Goal: Communication & Community: Answer question/provide support

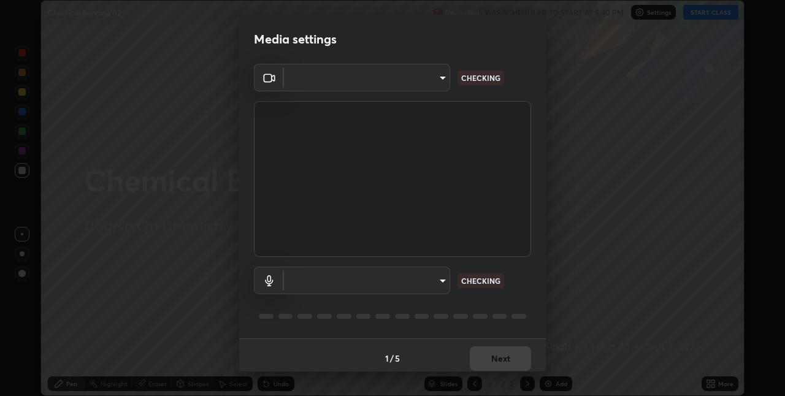
scroll to position [6, 0]
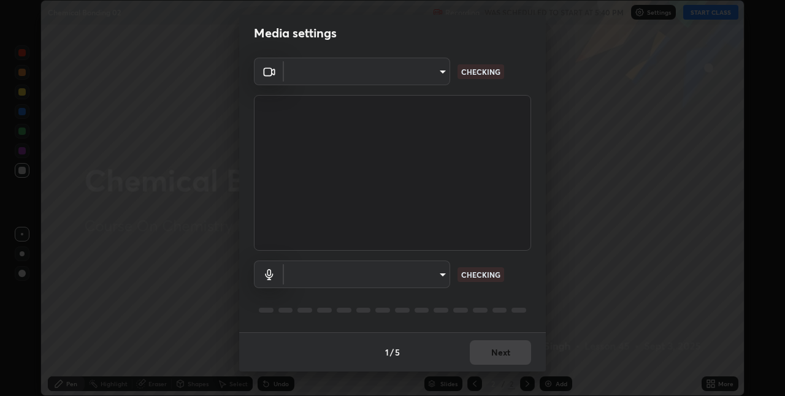
type input "280048489f4aceaa7dd929c42ae46e7d7a1038740bc9fc22ad0932e52b0860f8"
click at [377, 274] on body "Erase all Chemical Bonding 02 Recording WAS SCHEDULED TO START AT 5:40 PM Setti…" at bounding box center [392, 198] width 785 height 396
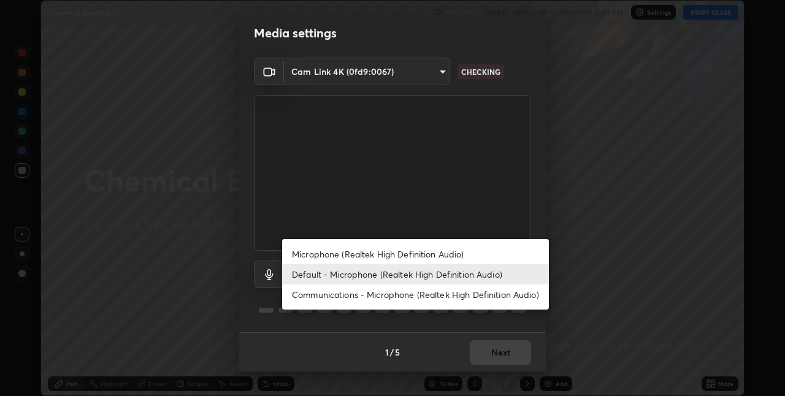
click at [434, 210] on div at bounding box center [392, 198] width 785 height 396
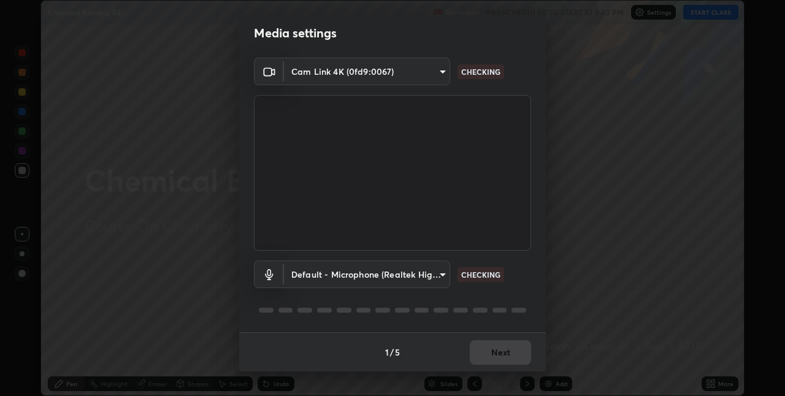
click at [447, 187] on video at bounding box center [392, 173] width 277 height 156
click at [395, 278] on body "Erase all Chemical Bonding 02 Recording WAS SCHEDULED TO START AT 5:40 PM Setti…" at bounding box center [392, 198] width 785 height 396
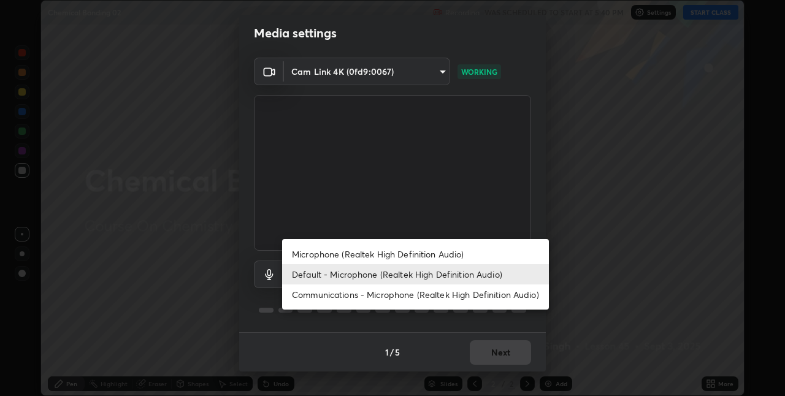
click at [401, 276] on li "Default - Microphone (Realtek High Definition Audio)" at bounding box center [415, 274] width 267 height 20
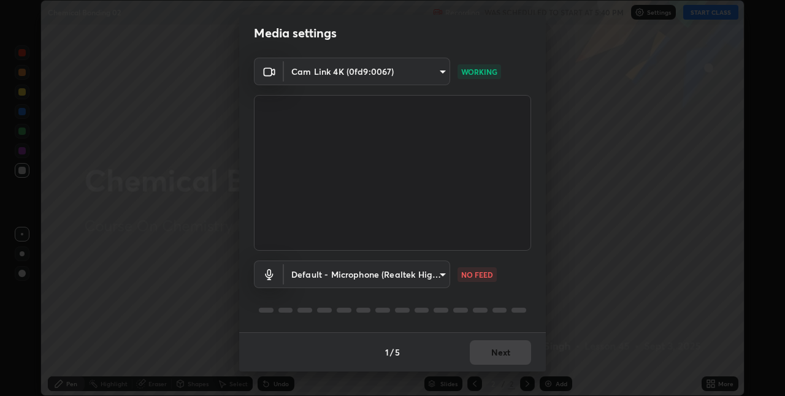
click at [406, 273] on body "Erase all Chemical Bonding 02 Recording WAS SCHEDULED TO START AT 5:40 PM Setti…" at bounding box center [392, 198] width 785 height 396
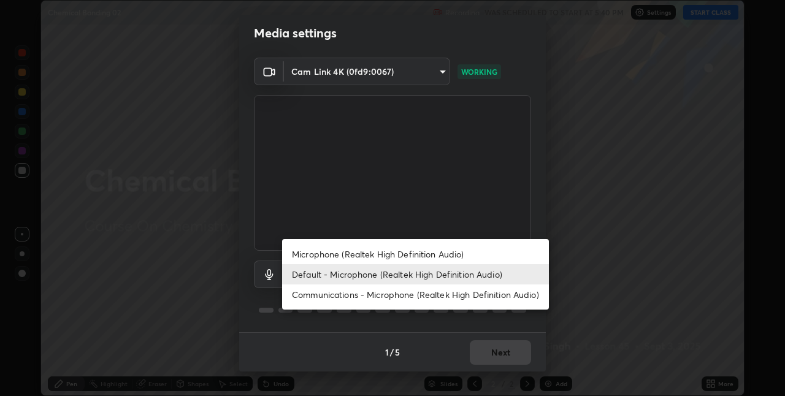
click at [406, 256] on li "Microphone (Realtek High Definition Audio)" at bounding box center [415, 254] width 267 height 20
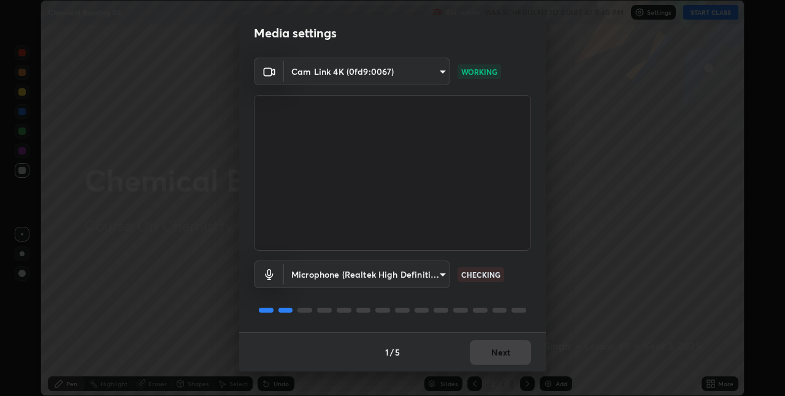
scroll to position [6, 0]
click at [413, 274] on body "Erase all Chemical Bonding 02 Recording WAS SCHEDULED TO START AT 5:40 PM Setti…" at bounding box center [392, 198] width 785 height 396
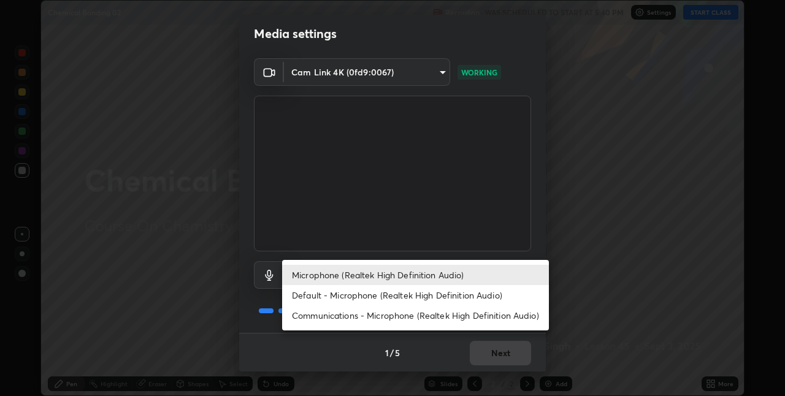
click at [415, 298] on li "Default - Microphone (Realtek High Definition Audio)" at bounding box center [415, 295] width 267 height 20
type input "default"
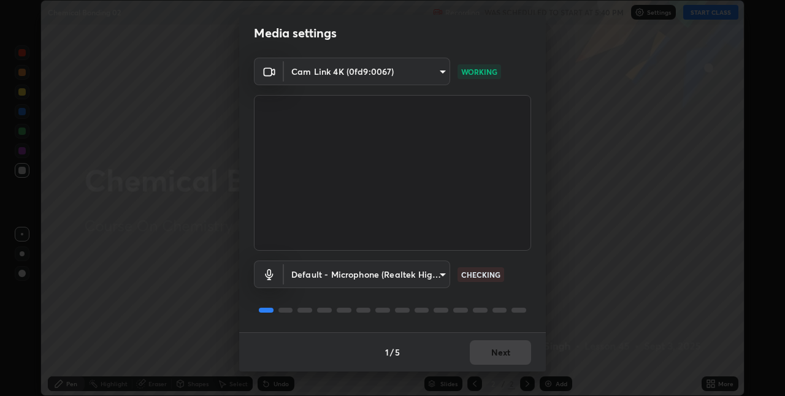
scroll to position [0, 0]
click at [496, 342] on button "Next" at bounding box center [500, 353] width 61 height 25
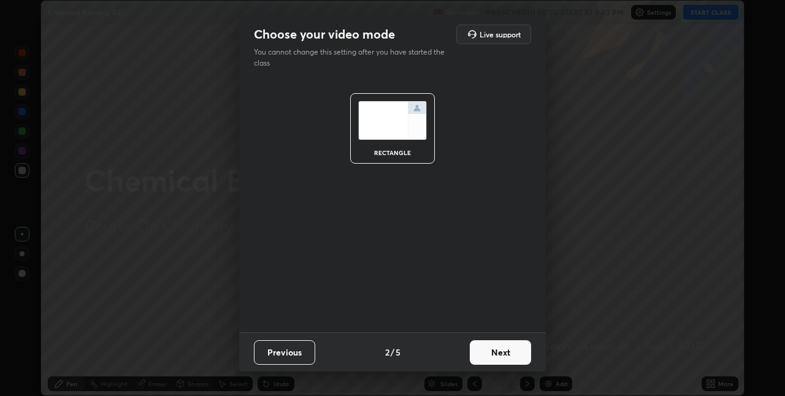
click at [506, 352] on button "Next" at bounding box center [500, 353] width 61 height 25
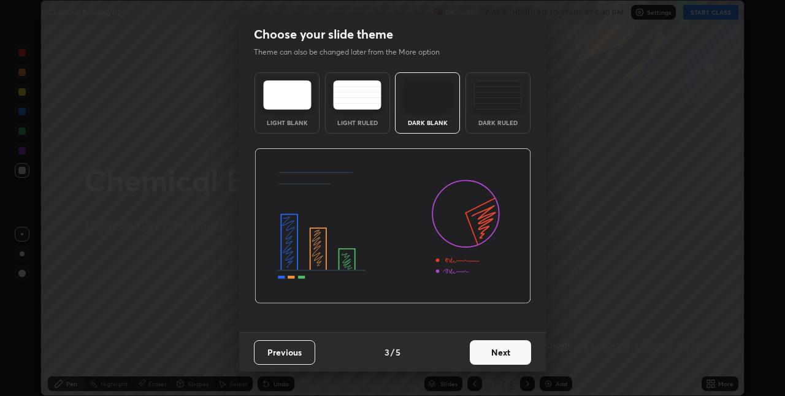
click at [517, 356] on button "Next" at bounding box center [500, 353] width 61 height 25
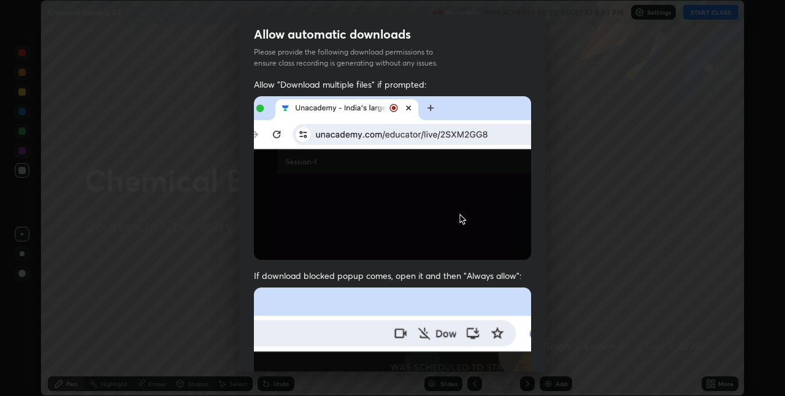
click at [531, 351] on div "Allow "Download multiple files" if prompted: If download blocked popup comes, o…" at bounding box center [392, 337] width 307 height 517
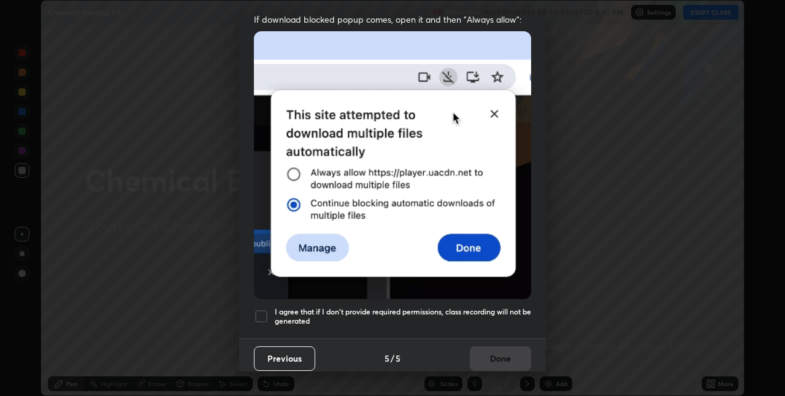
click at [258, 314] on div at bounding box center [261, 316] width 15 height 15
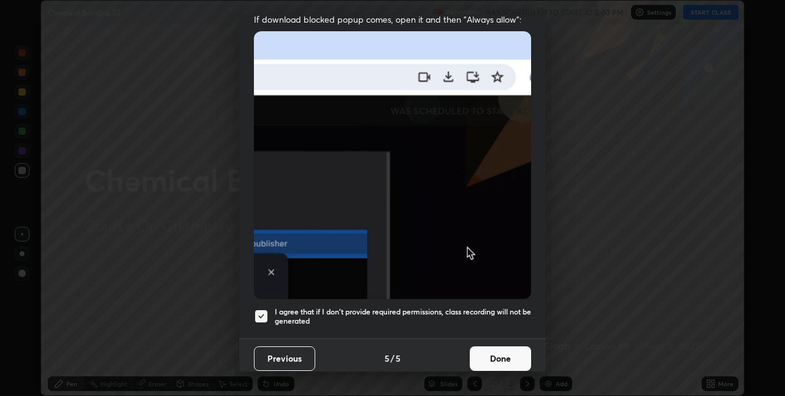
click at [501, 352] on button "Done" at bounding box center [500, 359] width 61 height 25
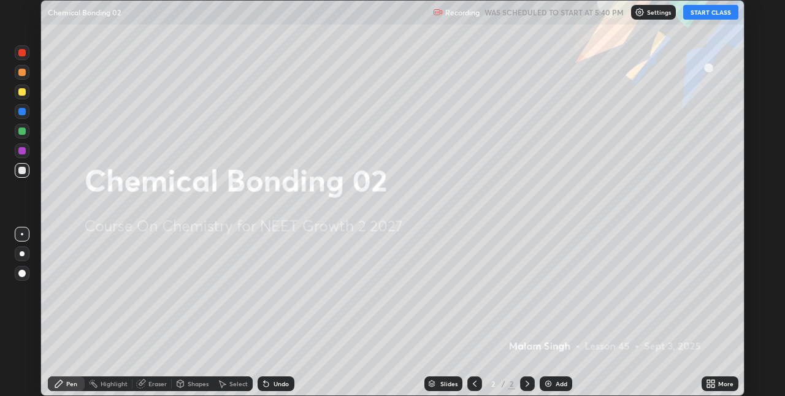
click at [719, 10] on button "START CLASS" at bounding box center [711, 12] width 55 height 15
click at [712, 387] on icon at bounding box center [713, 386] width 3 height 3
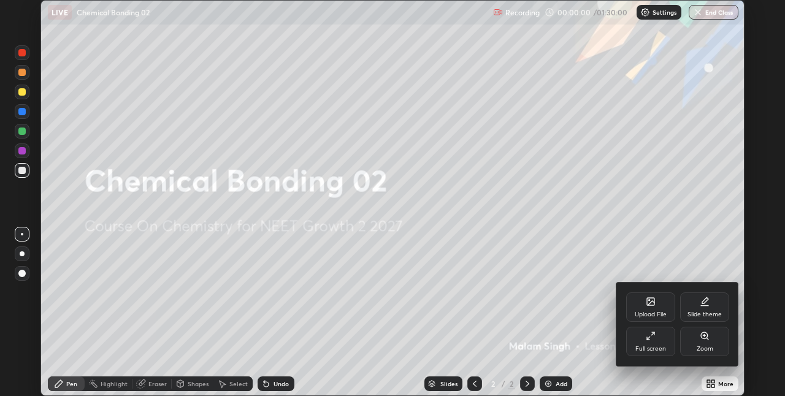
click at [661, 341] on div "Full screen" at bounding box center [651, 341] width 49 height 29
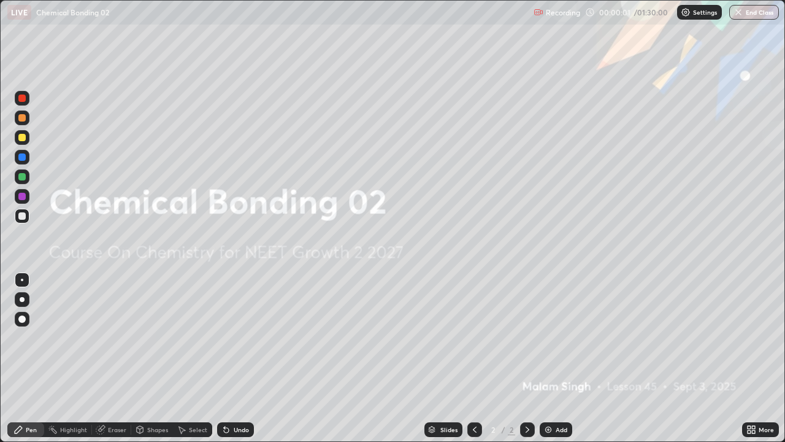
click at [550, 396] on img at bounding box center [549, 430] width 10 height 10
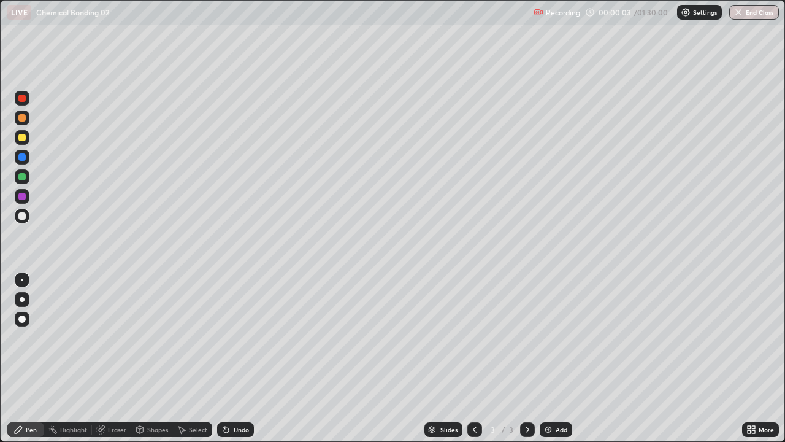
click at [20, 297] on div at bounding box center [22, 299] width 5 height 5
click at [20, 117] on div at bounding box center [21, 117] width 7 height 7
click at [22, 217] on div at bounding box center [21, 215] width 7 height 7
click at [145, 396] on div "Shapes" at bounding box center [152, 429] width 42 height 15
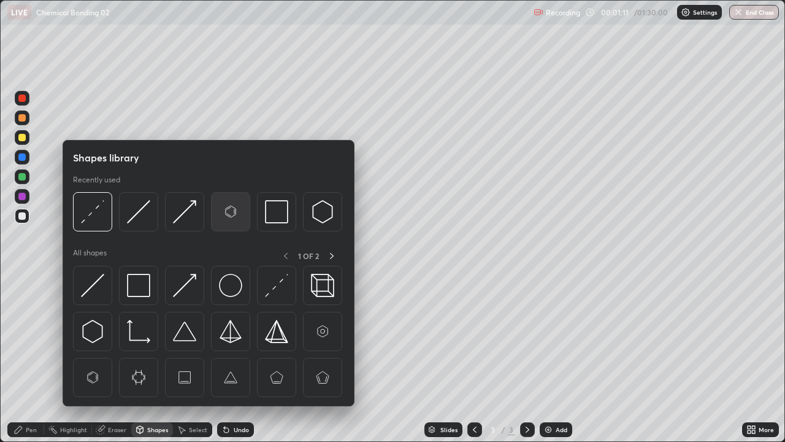
click at [231, 211] on img at bounding box center [230, 211] width 23 height 23
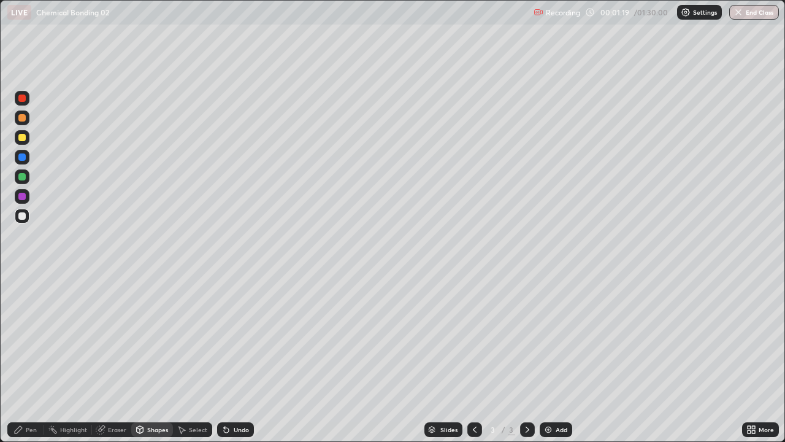
click at [151, 396] on div "Shapes" at bounding box center [157, 429] width 21 height 6
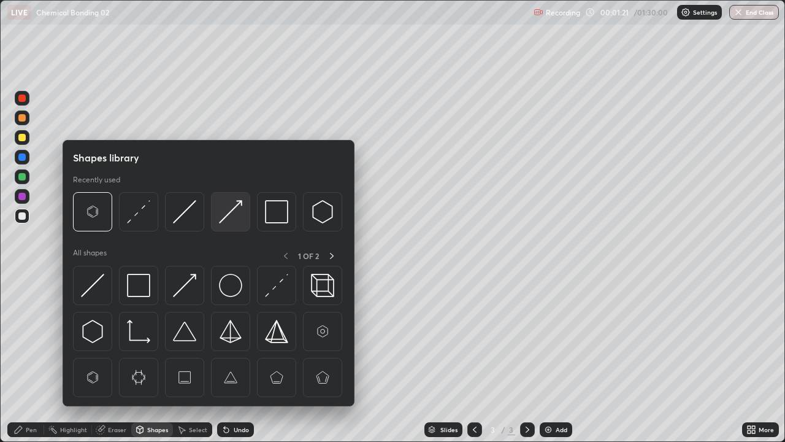
click at [237, 202] on img at bounding box center [230, 211] width 23 height 23
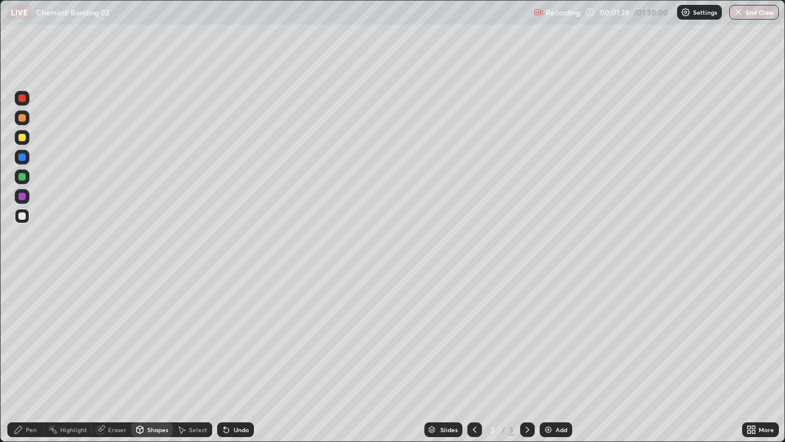
click at [31, 396] on div "Pen" at bounding box center [31, 429] width 11 height 6
click at [148, 396] on div "Shapes" at bounding box center [157, 429] width 21 height 6
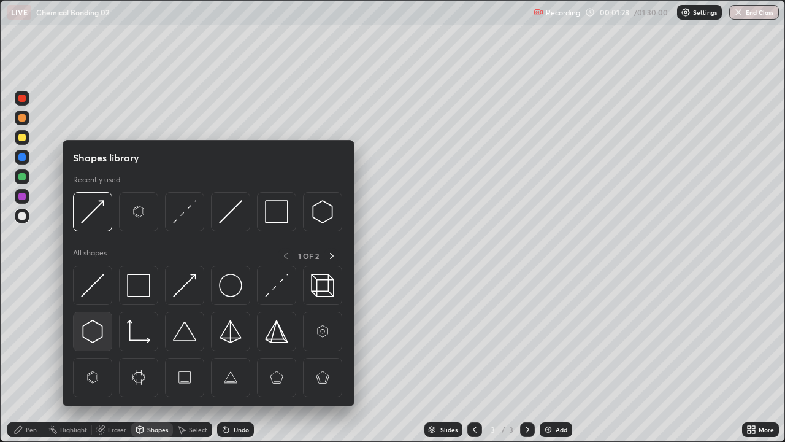
click at [94, 328] on img at bounding box center [92, 331] width 23 height 23
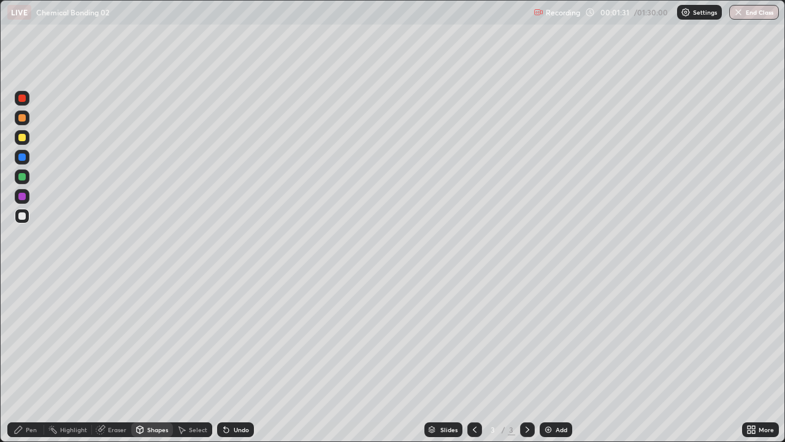
click at [152, 396] on div "Shapes" at bounding box center [157, 429] width 21 height 6
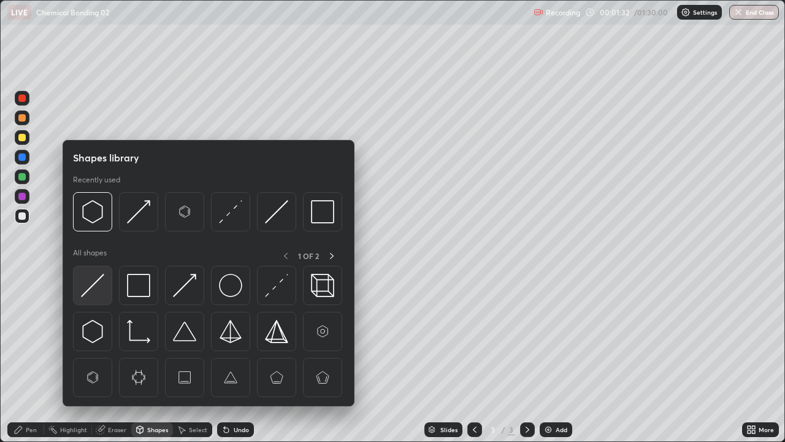
click at [96, 282] on img at bounding box center [92, 285] width 23 height 23
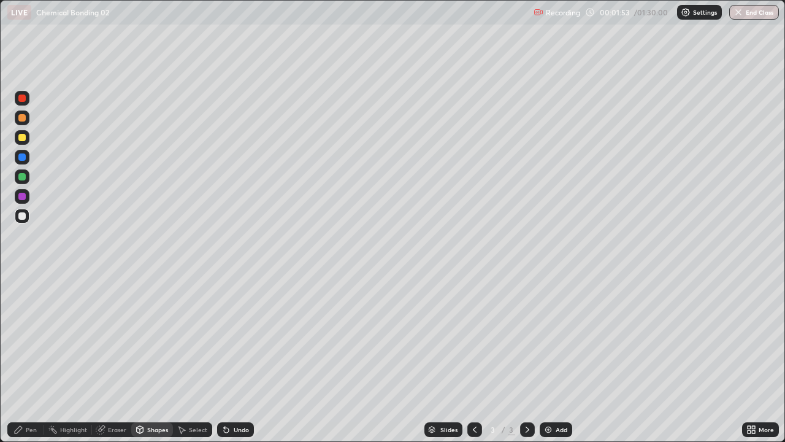
click at [143, 396] on icon at bounding box center [140, 430] width 10 height 10
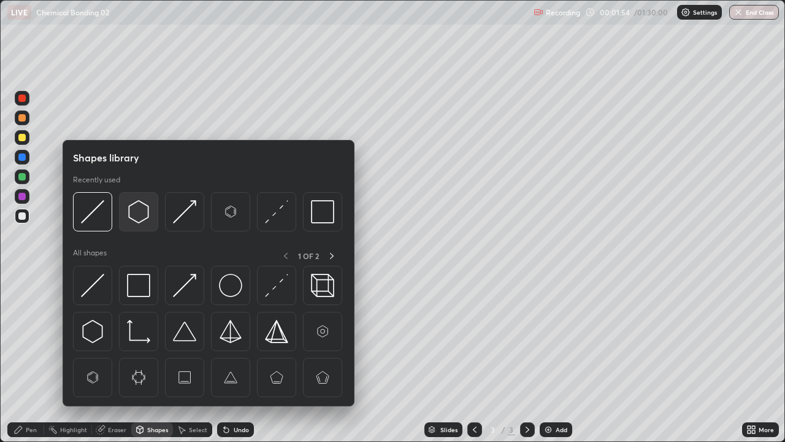
click at [140, 224] on div at bounding box center [138, 211] width 39 height 39
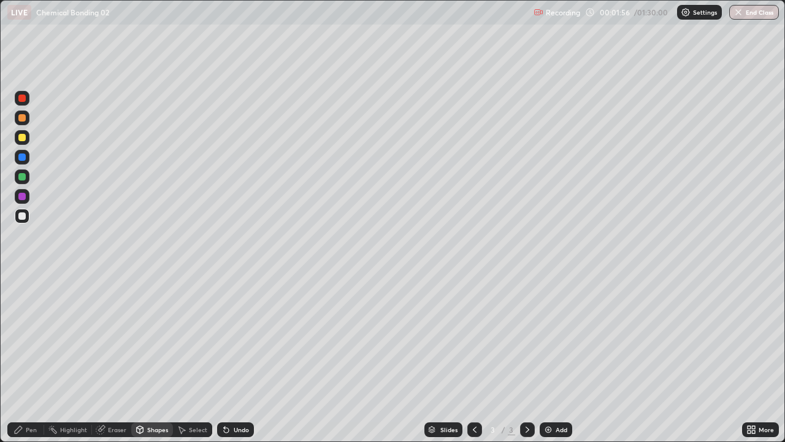
click at [25, 396] on div "Pen" at bounding box center [25, 429] width 37 height 15
click at [19, 141] on div at bounding box center [21, 137] width 7 height 7
click at [24, 218] on div at bounding box center [21, 215] width 7 height 7
click at [18, 177] on div at bounding box center [21, 176] width 7 height 7
click at [544, 396] on img at bounding box center [549, 430] width 10 height 10
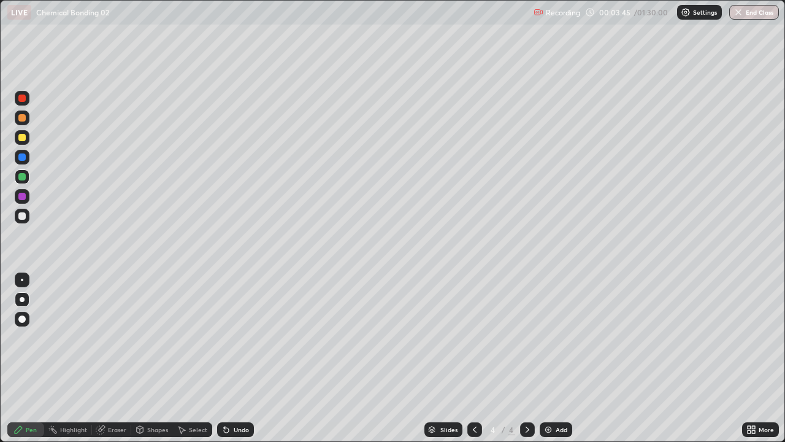
click at [22, 217] on div at bounding box center [21, 215] width 7 height 7
click at [22, 138] on div at bounding box center [21, 137] width 7 height 7
click at [24, 218] on div at bounding box center [21, 215] width 7 height 7
click at [15, 139] on div at bounding box center [22, 137] width 15 height 15
click at [18, 223] on div at bounding box center [22, 216] width 15 height 15
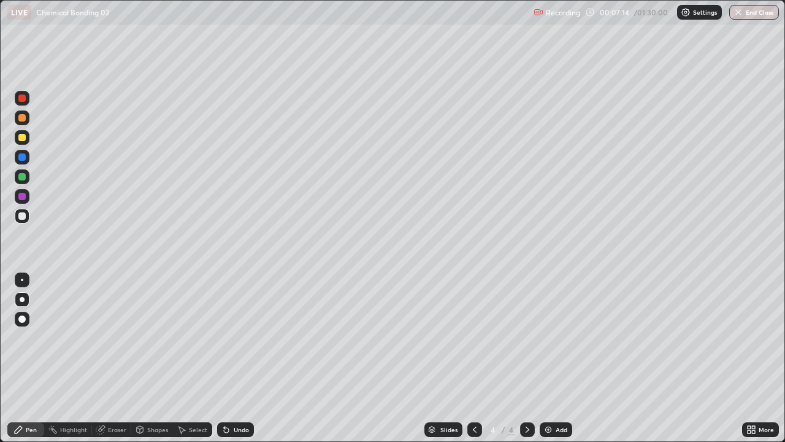
click at [103, 396] on icon at bounding box center [101, 428] width 7 height 6
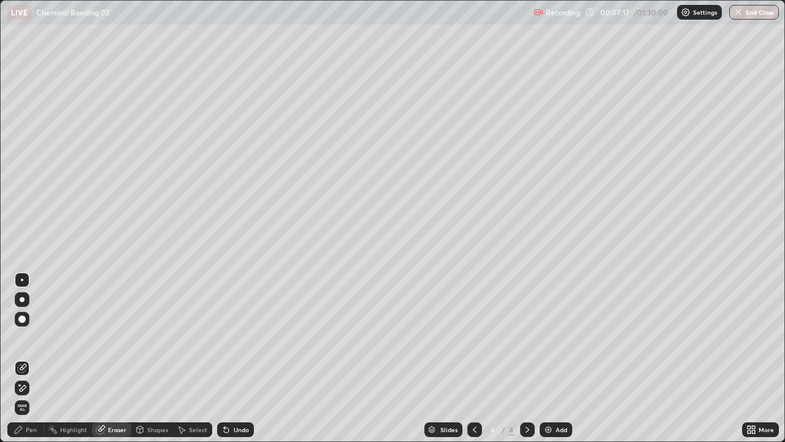
click at [28, 396] on div "Pen" at bounding box center [31, 429] width 11 height 6
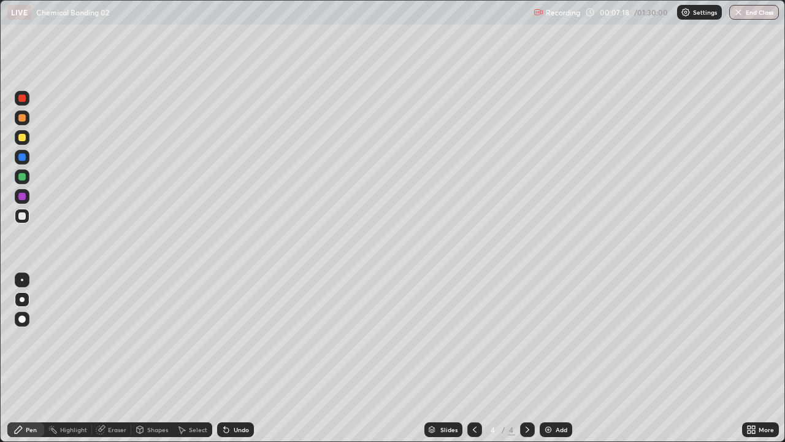
click at [23, 152] on div at bounding box center [22, 157] width 15 height 15
click at [20, 177] on div at bounding box center [21, 176] width 7 height 7
click at [20, 175] on div at bounding box center [21, 176] width 7 height 7
click at [479, 396] on div at bounding box center [475, 429] width 15 height 15
click at [24, 144] on div at bounding box center [22, 137] width 15 height 15
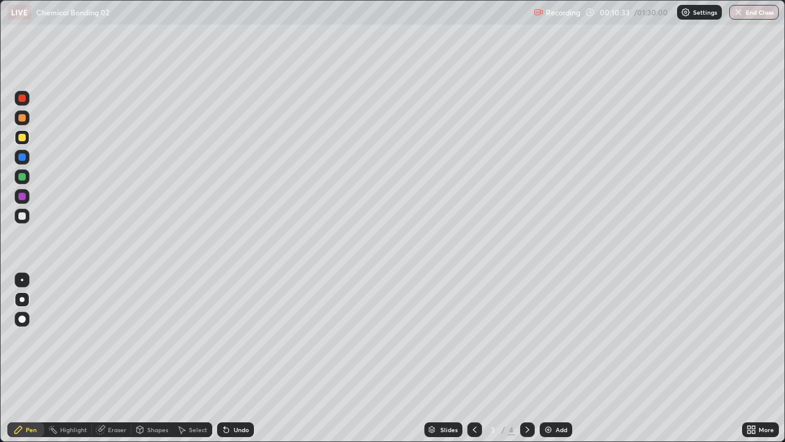
click at [474, 396] on icon at bounding box center [475, 430] width 10 height 10
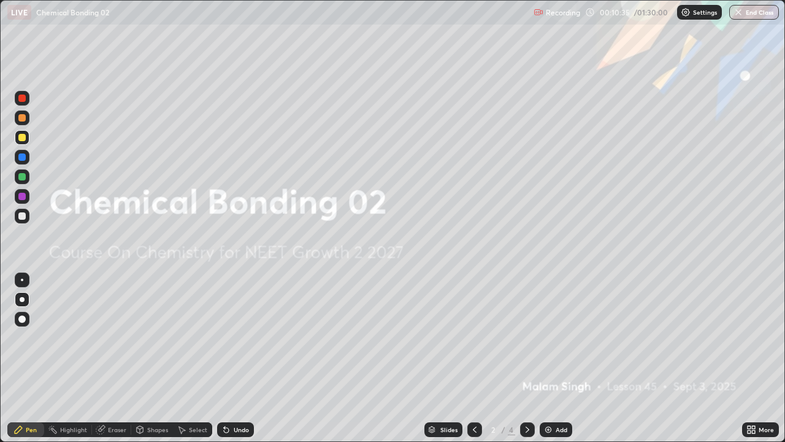
click at [526, 396] on icon at bounding box center [528, 429] width 4 height 6
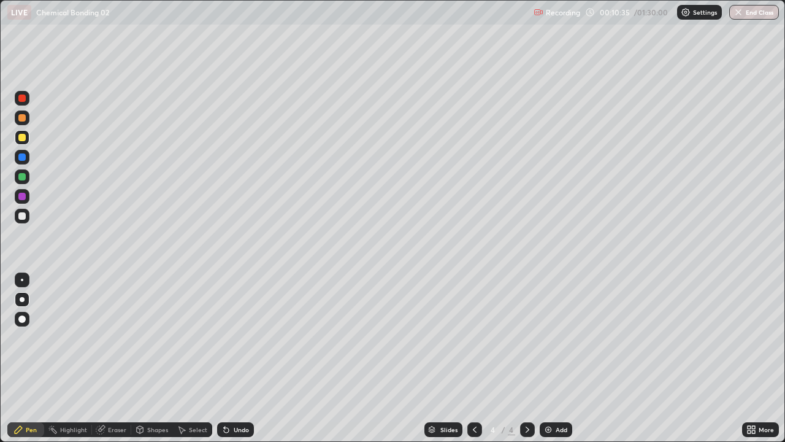
click at [526, 396] on icon at bounding box center [528, 430] width 10 height 10
click at [479, 396] on div at bounding box center [475, 429] width 15 height 15
click at [23, 179] on div at bounding box center [21, 176] width 7 height 7
click at [20, 177] on div at bounding box center [21, 176] width 7 height 7
click at [20, 142] on div at bounding box center [22, 137] width 15 height 15
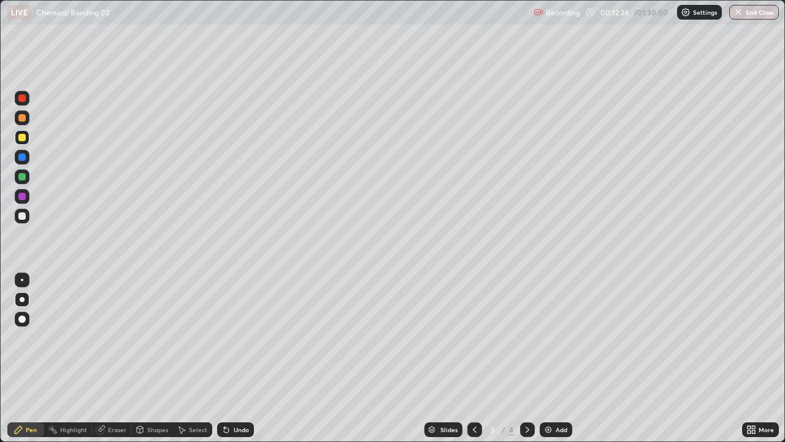
click at [23, 214] on div at bounding box center [21, 215] width 7 height 7
click at [112, 396] on div "Eraser" at bounding box center [117, 429] width 18 height 6
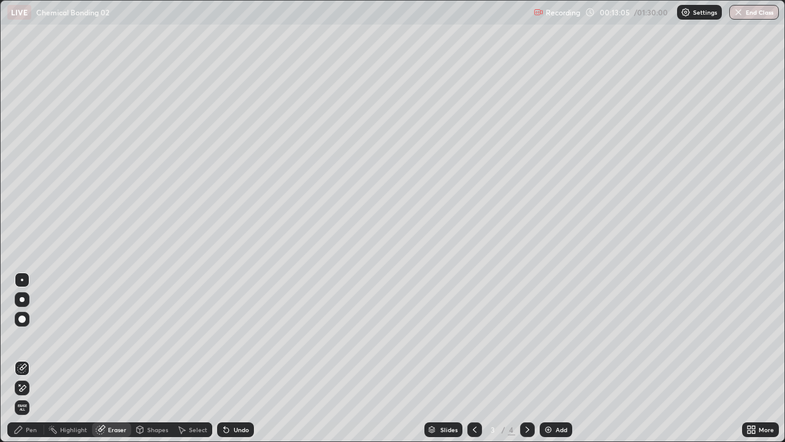
click at [25, 396] on div "Pen" at bounding box center [25, 429] width 37 height 15
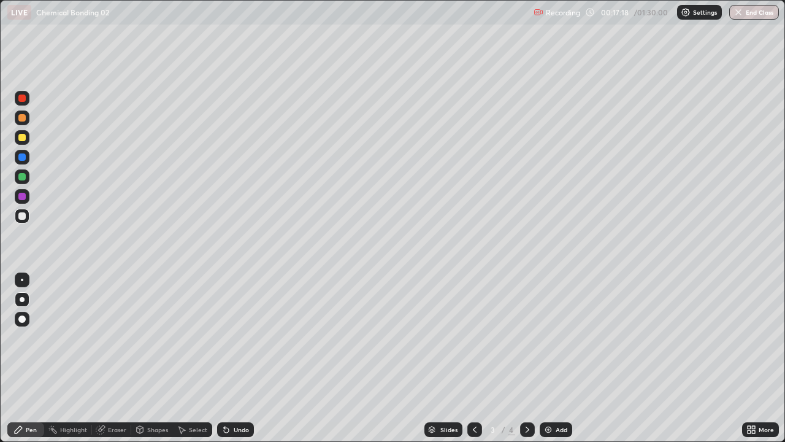
click at [526, 396] on icon at bounding box center [528, 430] width 10 height 10
click at [474, 396] on icon at bounding box center [475, 430] width 10 height 10
click at [526, 396] on icon at bounding box center [528, 430] width 10 height 10
click at [475, 396] on icon at bounding box center [475, 430] width 10 height 10
click at [18, 182] on div at bounding box center [22, 176] width 15 height 15
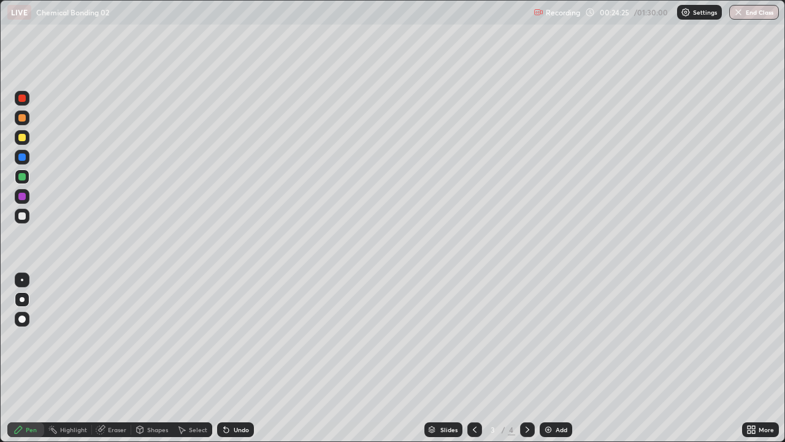
click at [23, 219] on div at bounding box center [21, 215] width 7 height 7
click at [523, 396] on icon at bounding box center [528, 430] width 10 height 10
click at [547, 396] on img at bounding box center [549, 430] width 10 height 10
click at [21, 120] on div at bounding box center [21, 117] width 7 height 7
click at [188, 396] on div "Select" at bounding box center [192, 429] width 39 height 15
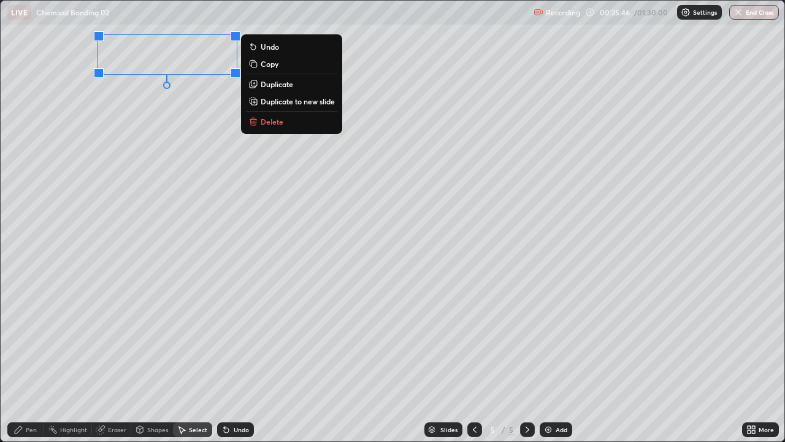
click at [260, 120] on button "Delete" at bounding box center [291, 121] width 91 height 15
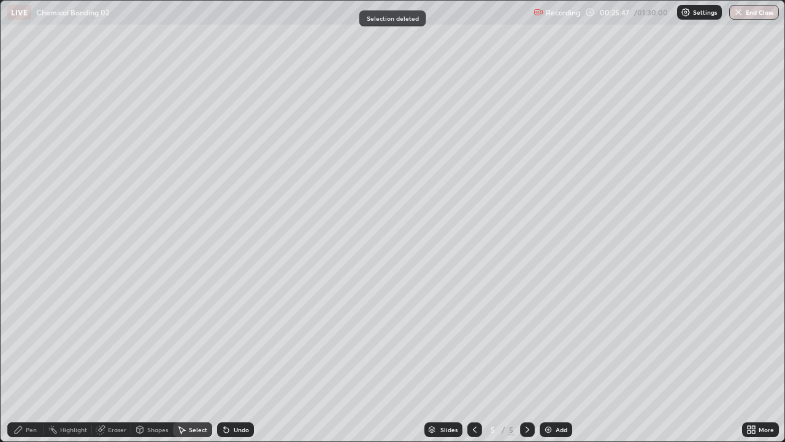
click at [27, 396] on div "Pen" at bounding box center [31, 429] width 11 height 6
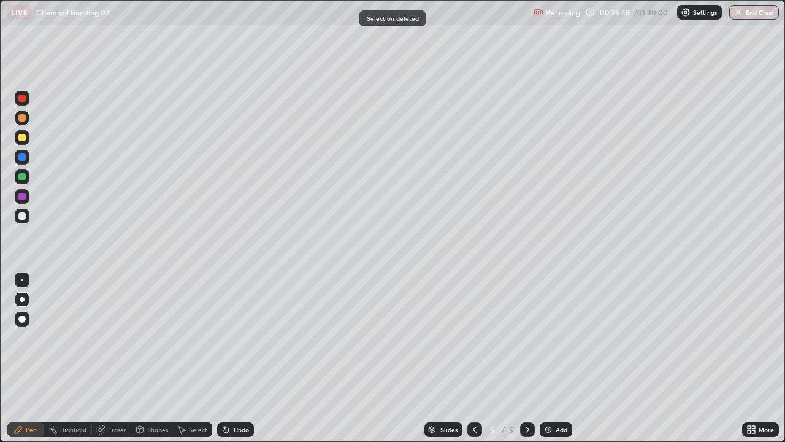
click at [21, 218] on div at bounding box center [21, 215] width 7 height 7
click at [20, 120] on div at bounding box center [21, 117] width 7 height 7
click at [145, 396] on div "Shapes" at bounding box center [152, 429] width 42 height 15
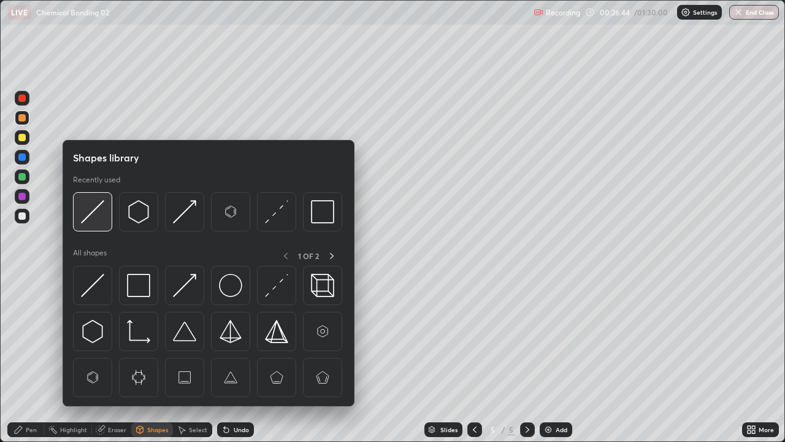
click at [91, 215] on img at bounding box center [92, 211] width 23 height 23
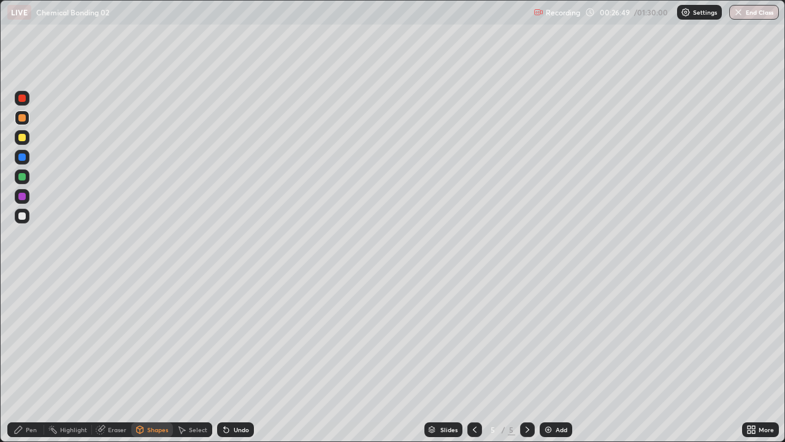
click at [26, 396] on div "Pen" at bounding box center [31, 429] width 11 height 6
click at [18, 214] on div at bounding box center [21, 215] width 7 height 7
click at [20, 178] on div at bounding box center [21, 176] width 7 height 7
click at [111, 396] on div "Eraser" at bounding box center [111, 429] width 39 height 15
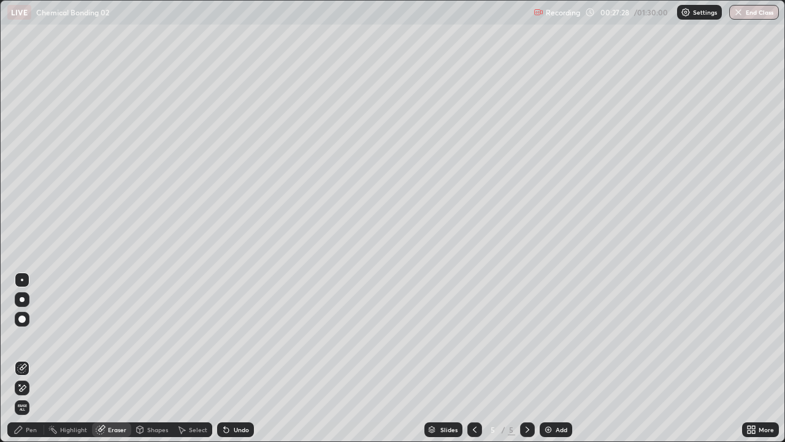
click at [27, 396] on div "Pen" at bounding box center [31, 429] width 11 height 6
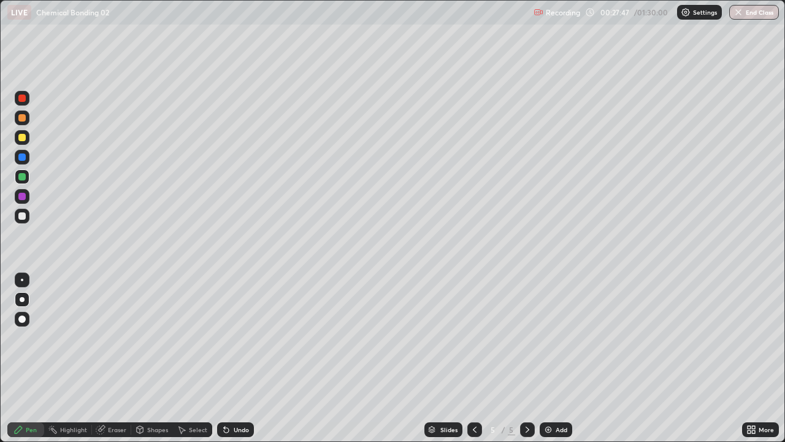
click at [108, 396] on div "Eraser" at bounding box center [117, 429] width 18 height 6
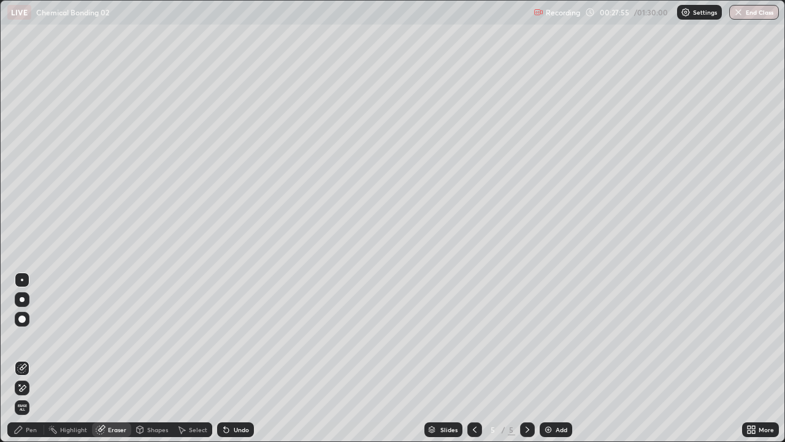
click at [31, 396] on div "Pen" at bounding box center [31, 429] width 11 height 6
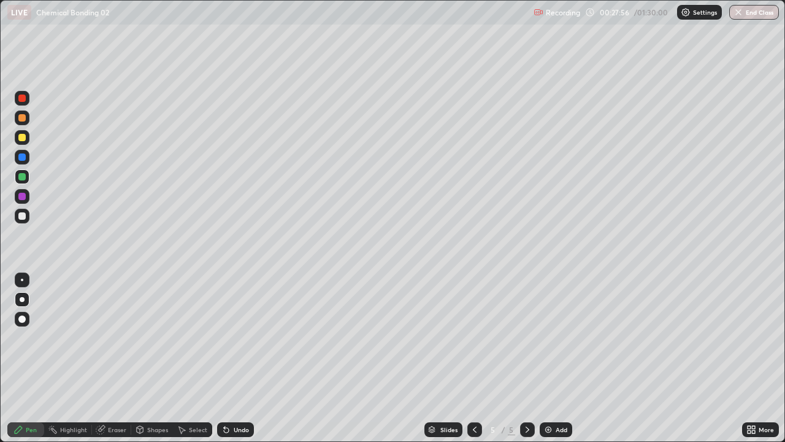
click at [21, 216] on div at bounding box center [21, 215] width 7 height 7
click at [107, 396] on div "Eraser" at bounding box center [111, 429] width 39 height 15
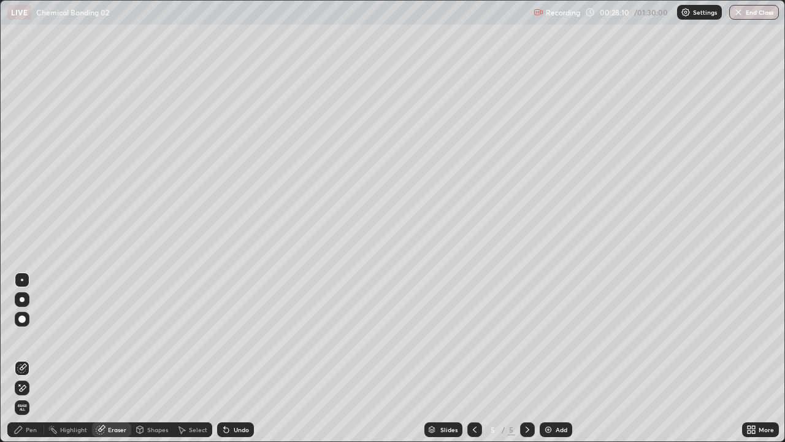
click at [118, 396] on div "Eraser" at bounding box center [117, 429] width 18 height 6
click at [147, 396] on div "Shapes" at bounding box center [157, 429] width 21 height 6
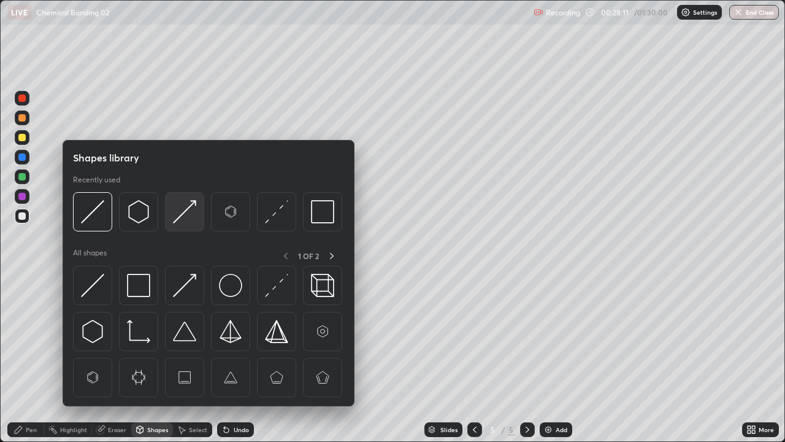
click at [196, 201] on img at bounding box center [184, 211] width 23 height 23
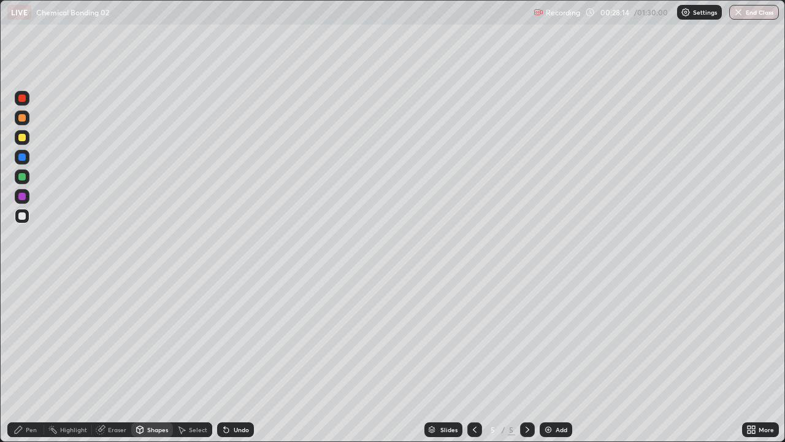
click at [27, 396] on div "Pen" at bounding box center [25, 429] width 37 height 15
click at [23, 137] on div at bounding box center [21, 137] width 7 height 7
click at [21, 177] on div at bounding box center [21, 176] width 7 height 7
click at [20, 217] on div at bounding box center [21, 215] width 7 height 7
click at [23, 179] on div at bounding box center [21, 176] width 7 height 7
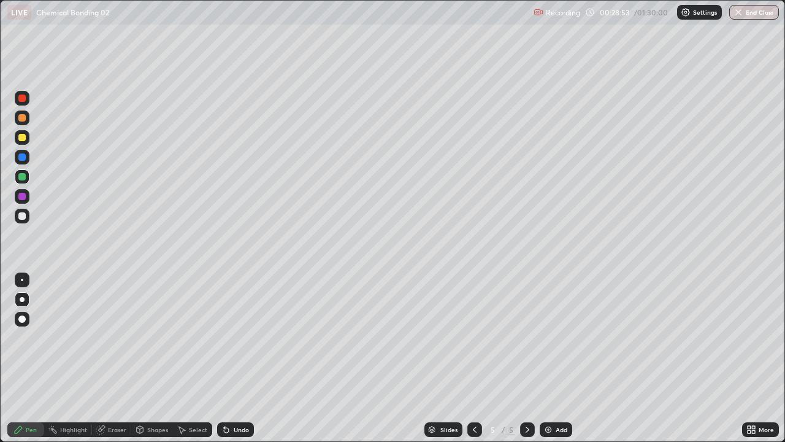
click at [20, 193] on div at bounding box center [21, 196] width 7 height 7
click at [21, 217] on div at bounding box center [21, 215] width 7 height 7
click at [152, 396] on div "Shapes" at bounding box center [152, 429] width 42 height 15
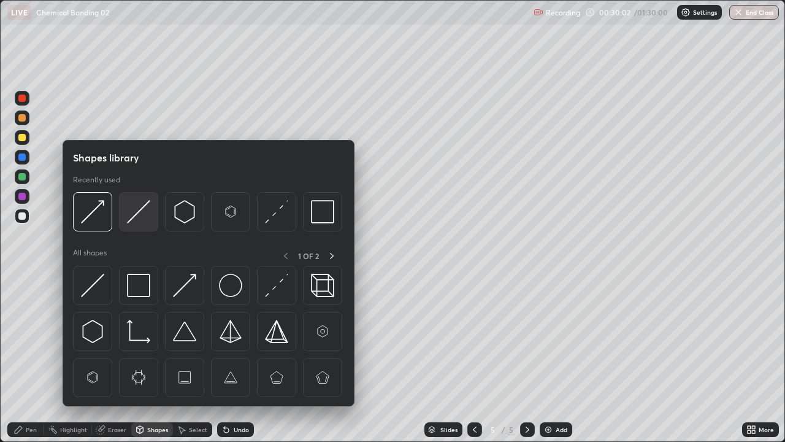
click at [135, 211] on img at bounding box center [138, 211] width 23 height 23
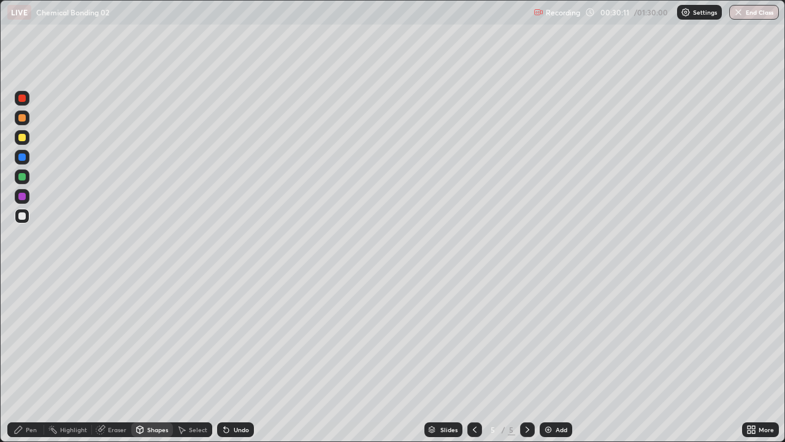
click at [115, 396] on div "Eraser" at bounding box center [117, 429] width 18 height 6
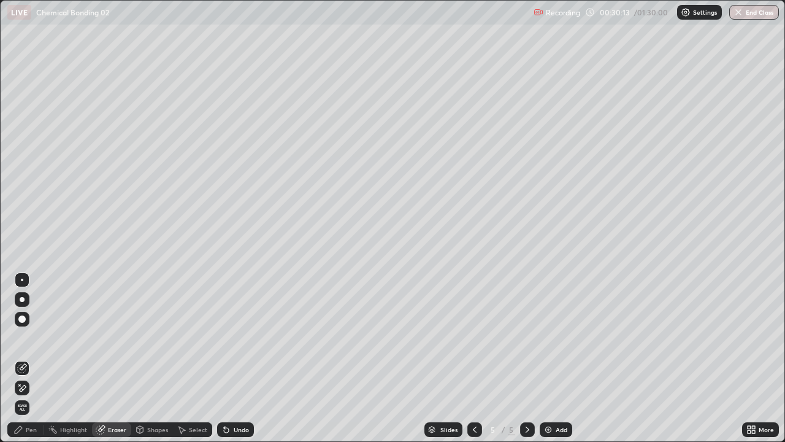
click at [33, 396] on div "Pen" at bounding box center [31, 429] width 11 height 6
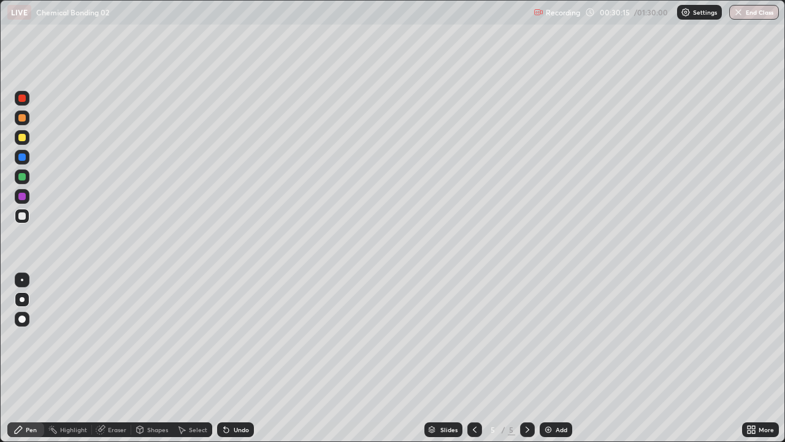
click at [152, 396] on div "Shapes" at bounding box center [157, 429] width 21 height 6
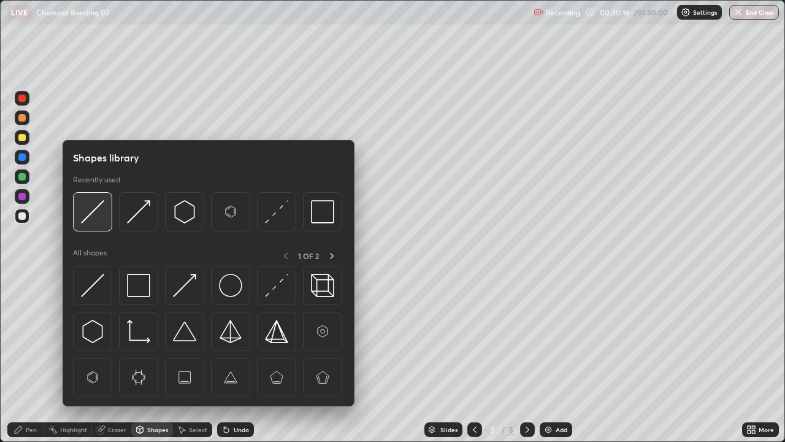
click at [95, 212] on img at bounding box center [92, 211] width 23 height 23
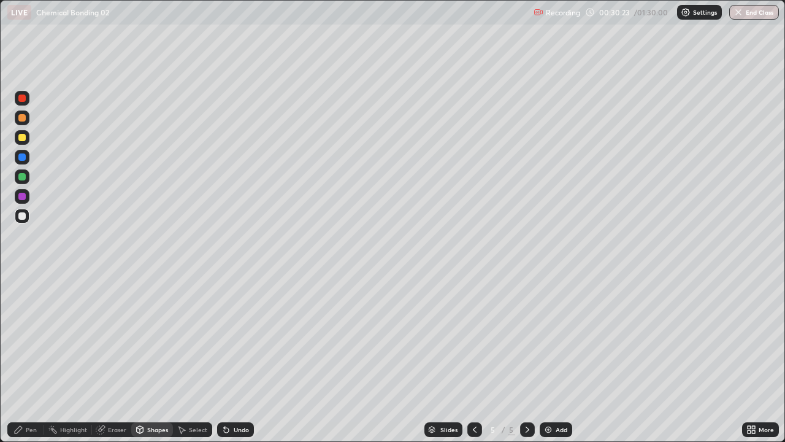
click at [22, 138] on div at bounding box center [21, 137] width 7 height 7
click at [30, 396] on div "Pen" at bounding box center [31, 429] width 11 height 6
click at [154, 396] on div "Shapes" at bounding box center [157, 429] width 21 height 6
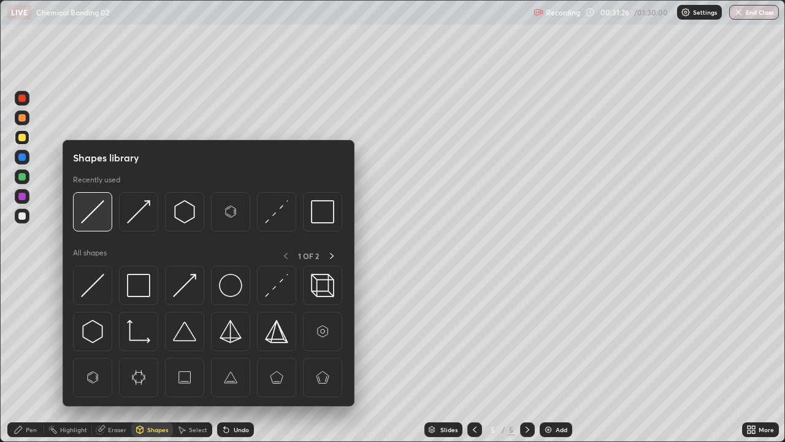
click at [82, 212] on img at bounding box center [92, 211] width 23 height 23
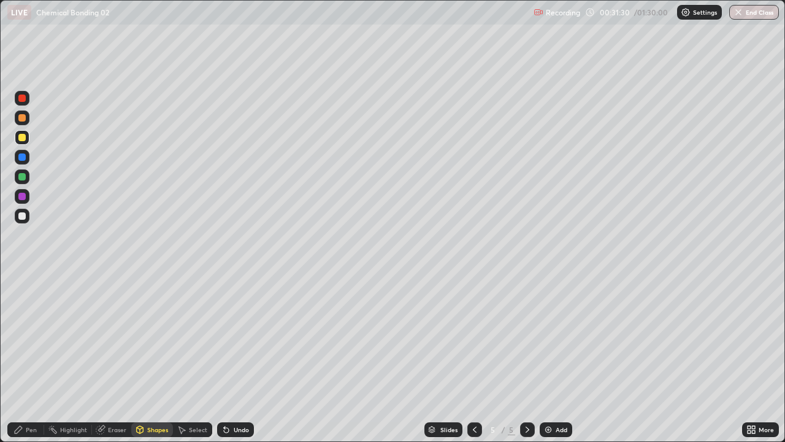
click at [187, 396] on div "Select" at bounding box center [192, 429] width 39 height 15
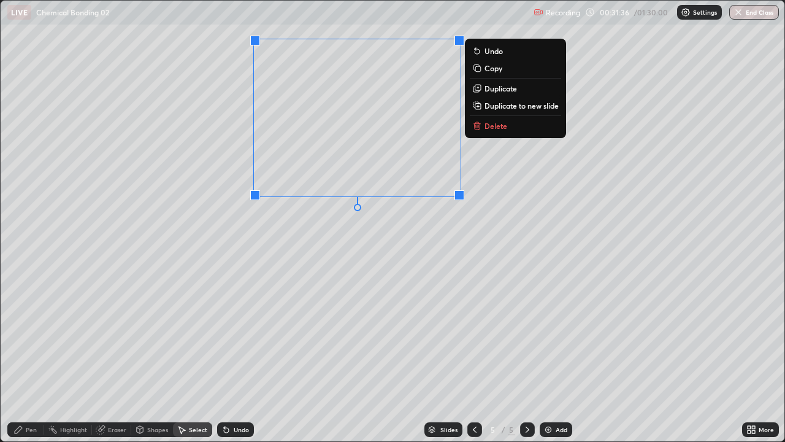
click at [330, 239] on div "0 ° Undo Copy Duplicate Duplicate to new slide Delete" at bounding box center [393, 221] width 784 height 441
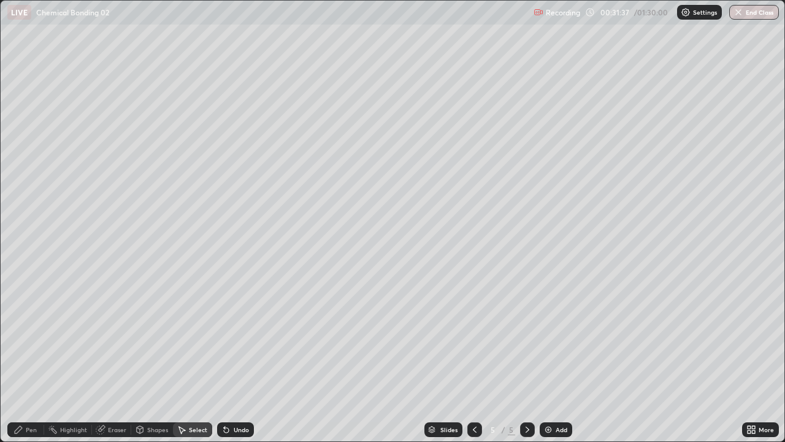
click at [105, 396] on icon at bounding box center [101, 430] width 10 height 10
click at [30, 396] on div "Pen" at bounding box center [31, 429] width 11 height 6
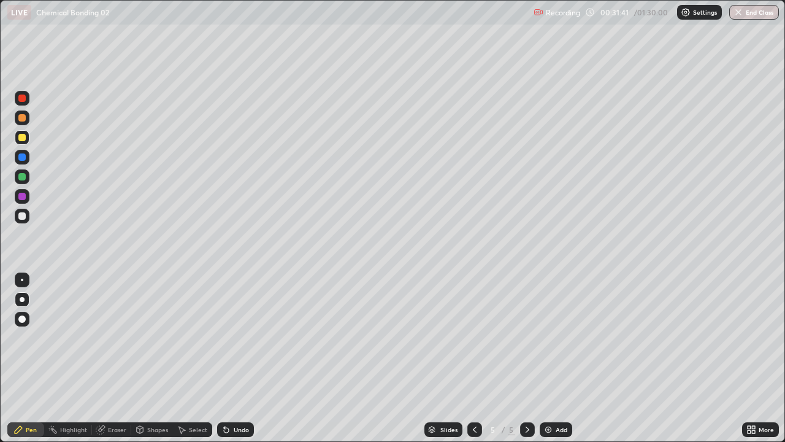
click at [151, 396] on div "Shapes" at bounding box center [157, 429] width 21 height 6
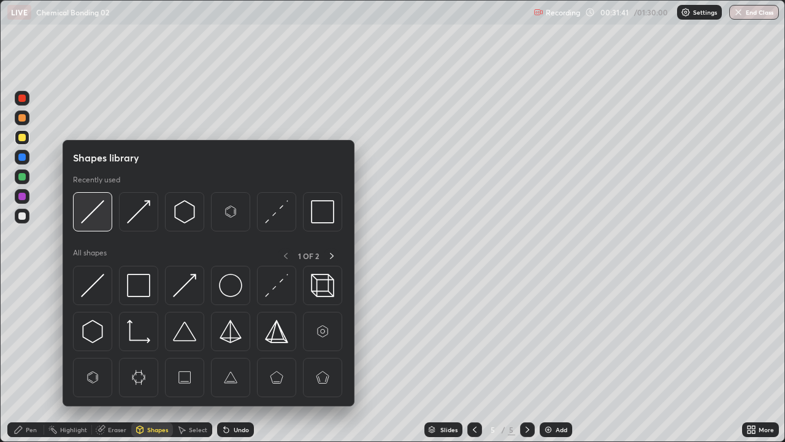
click at [94, 216] on img at bounding box center [92, 211] width 23 height 23
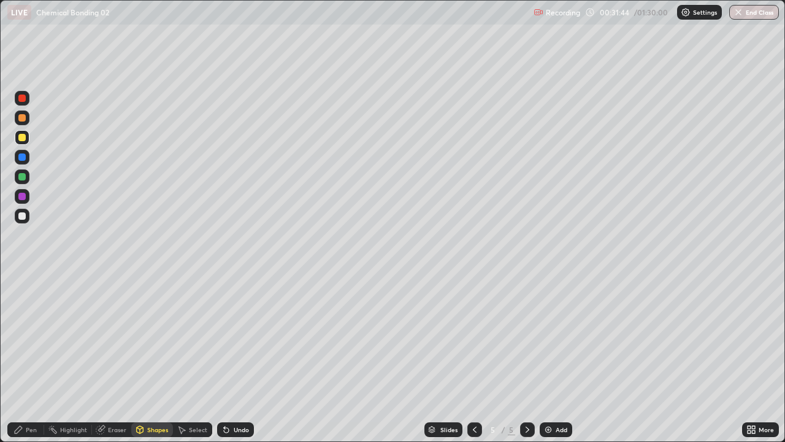
click at [31, 396] on div "Pen" at bounding box center [31, 429] width 11 height 6
click at [20, 220] on div at bounding box center [22, 216] width 15 height 15
click at [115, 396] on div "Eraser" at bounding box center [111, 429] width 39 height 15
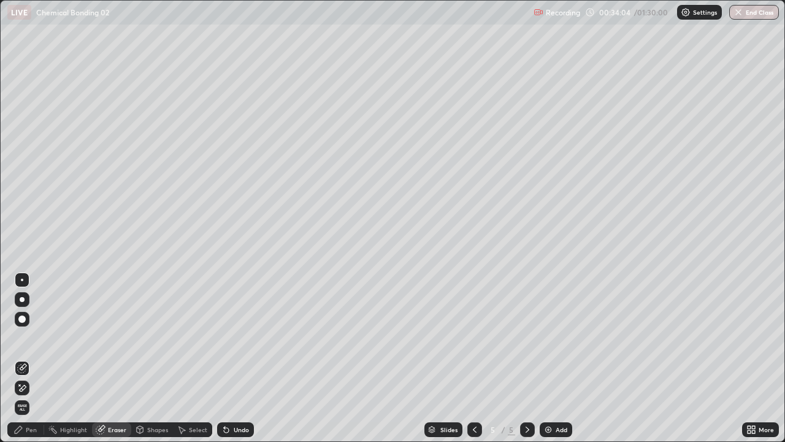
click at [38, 396] on div "Pen" at bounding box center [25, 429] width 37 height 15
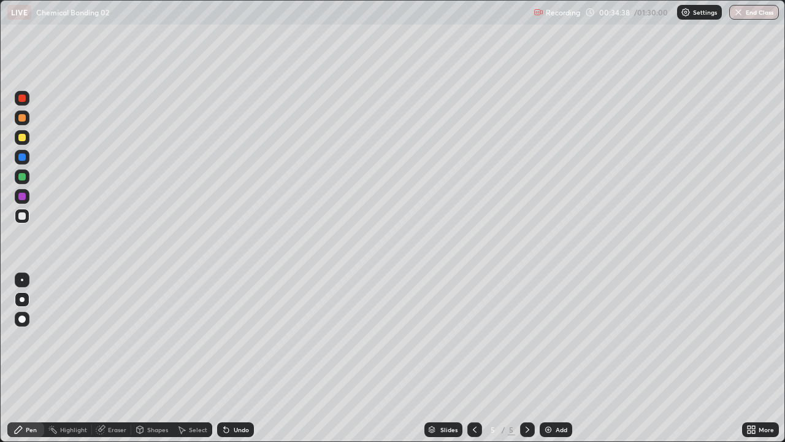
click at [546, 396] on img at bounding box center [549, 430] width 10 height 10
click at [20, 116] on div at bounding box center [21, 117] width 7 height 7
click at [474, 396] on icon at bounding box center [475, 429] width 4 height 6
click at [525, 396] on icon at bounding box center [528, 430] width 10 height 10
click at [144, 396] on icon at bounding box center [140, 430] width 10 height 10
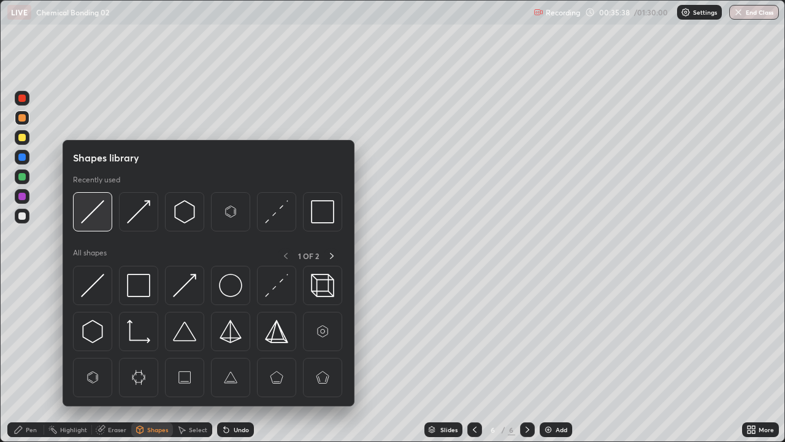
click at [92, 214] on img at bounding box center [92, 211] width 23 height 23
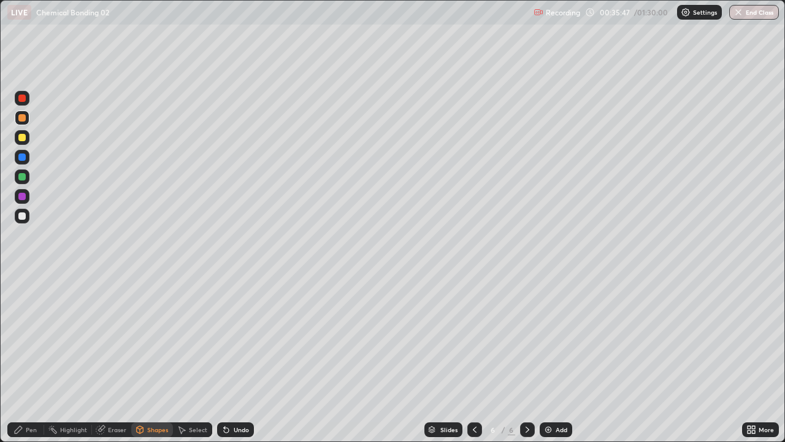
click at [28, 396] on div "Pen" at bounding box center [31, 429] width 11 height 6
click at [22, 138] on div at bounding box center [21, 137] width 7 height 7
click at [148, 396] on div "Shapes" at bounding box center [157, 429] width 21 height 6
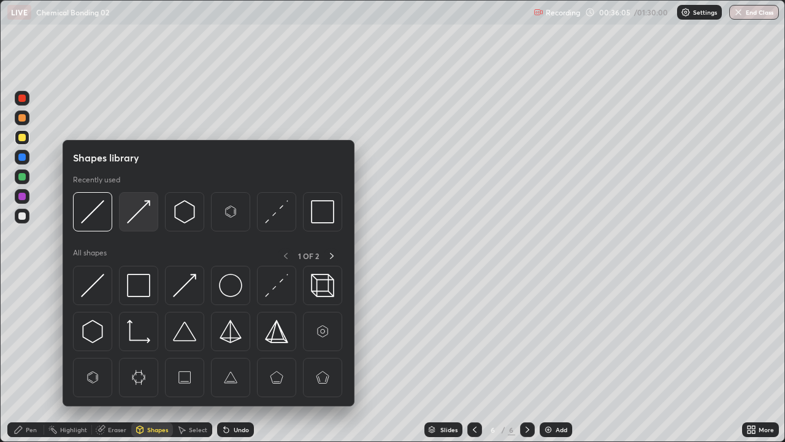
click at [143, 206] on img at bounding box center [138, 211] width 23 height 23
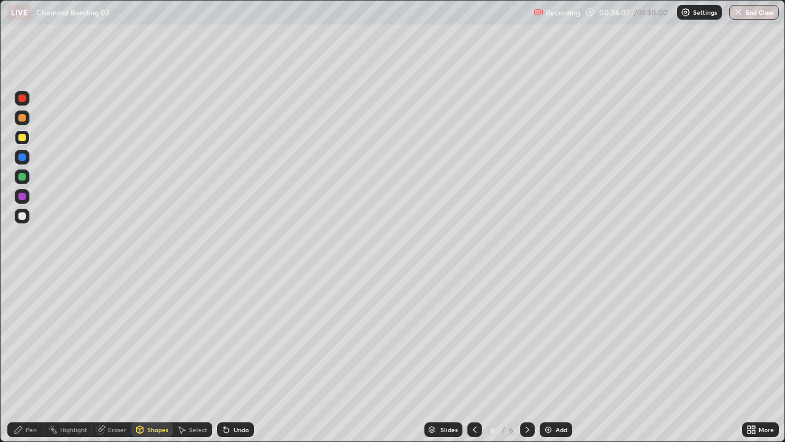
click at [29, 396] on div "Pen" at bounding box center [31, 429] width 11 height 6
click at [25, 219] on div at bounding box center [22, 216] width 15 height 15
click at [20, 137] on div at bounding box center [21, 137] width 7 height 7
click at [19, 182] on div at bounding box center [22, 176] width 15 height 15
click at [474, 396] on icon at bounding box center [475, 430] width 10 height 10
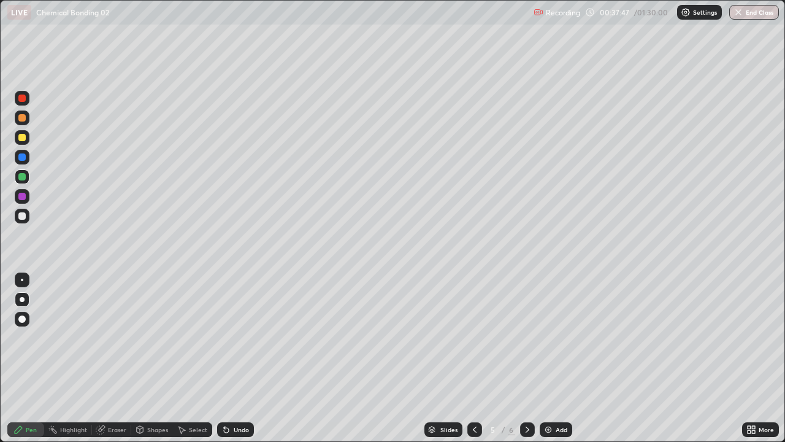
click at [475, 396] on div at bounding box center [475, 429] width 15 height 15
click at [479, 396] on div at bounding box center [475, 429] width 15 height 15
click at [526, 396] on icon at bounding box center [528, 430] width 10 height 10
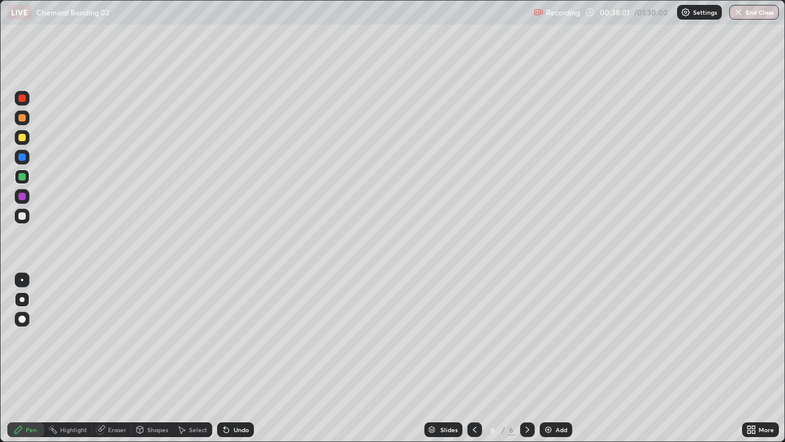
click at [526, 396] on icon at bounding box center [528, 430] width 10 height 10
click at [528, 396] on icon at bounding box center [528, 430] width 10 height 10
click at [474, 396] on icon at bounding box center [475, 430] width 10 height 10
click at [475, 396] on div at bounding box center [475, 429] width 15 height 25
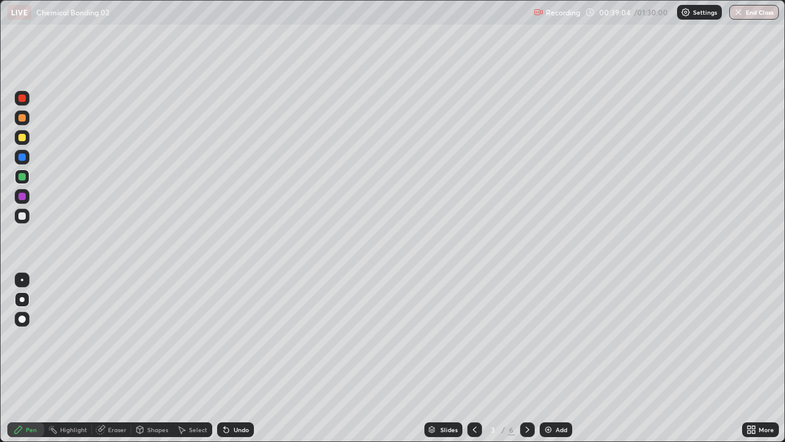
click at [526, 396] on icon at bounding box center [528, 430] width 10 height 10
click at [527, 396] on icon at bounding box center [528, 430] width 10 height 10
click at [527, 396] on icon at bounding box center [528, 429] width 4 height 6
click at [528, 396] on icon at bounding box center [528, 430] width 10 height 10
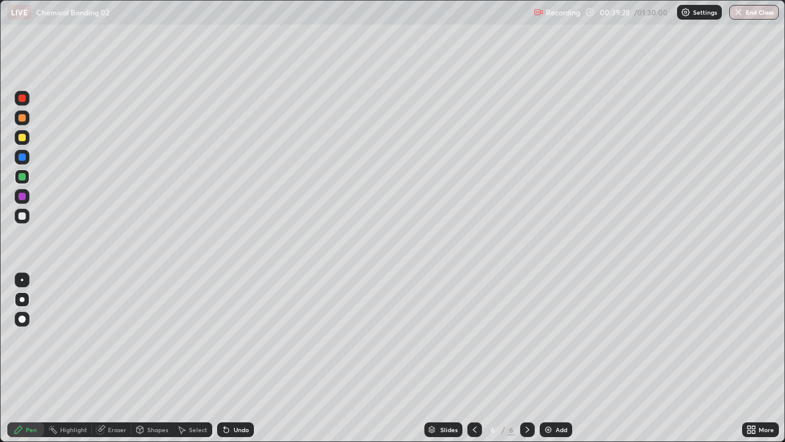
click at [22, 177] on div at bounding box center [21, 176] width 7 height 7
click at [22, 197] on div at bounding box center [21, 196] width 7 height 7
click at [474, 396] on icon at bounding box center [475, 430] width 10 height 10
click at [17, 217] on div at bounding box center [22, 216] width 15 height 15
click at [104, 396] on icon at bounding box center [101, 430] width 10 height 10
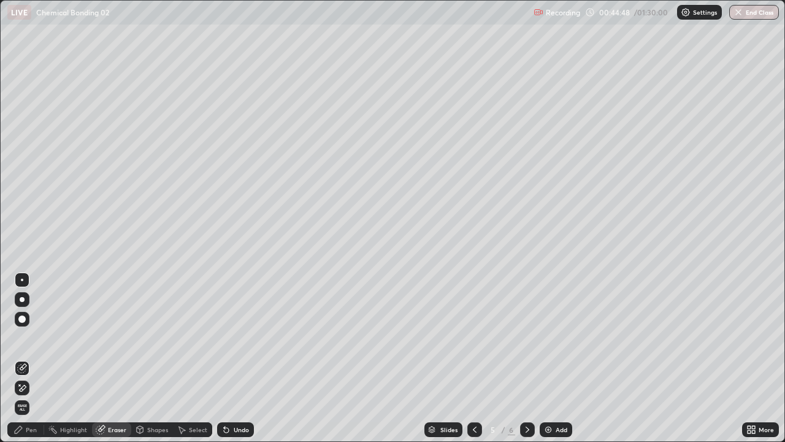
click at [28, 396] on div "Pen" at bounding box center [31, 429] width 11 height 6
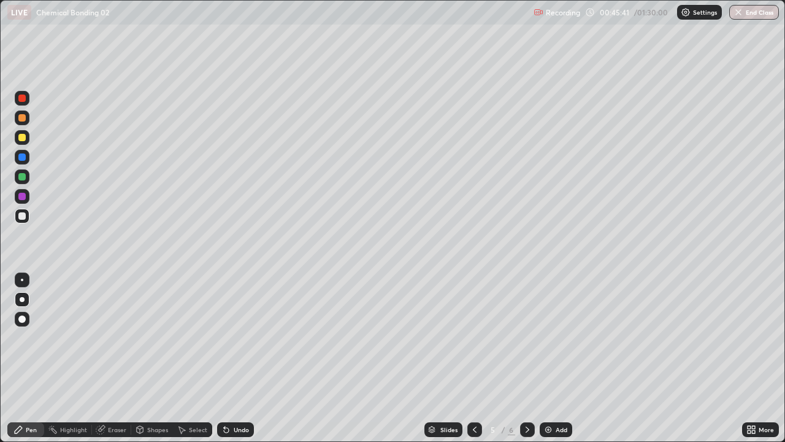
click at [525, 396] on icon at bounding box center [528, 430] width 10 height 10
click at [20, 121] on div at bounding box center [21, 117] width 7 height 7
click at [545, 396] on div "Add" at bounding box center [556, 429] width 33 height 15
click at [142, 396] on div "Shapes" at bounding box center [152, 429] width 42 height 15
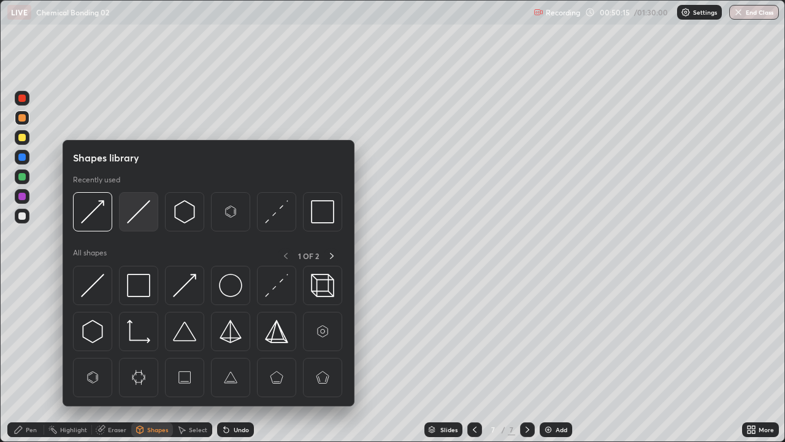
click at [137, 212] on img at bounding box center [138, 211] width 23 height 23
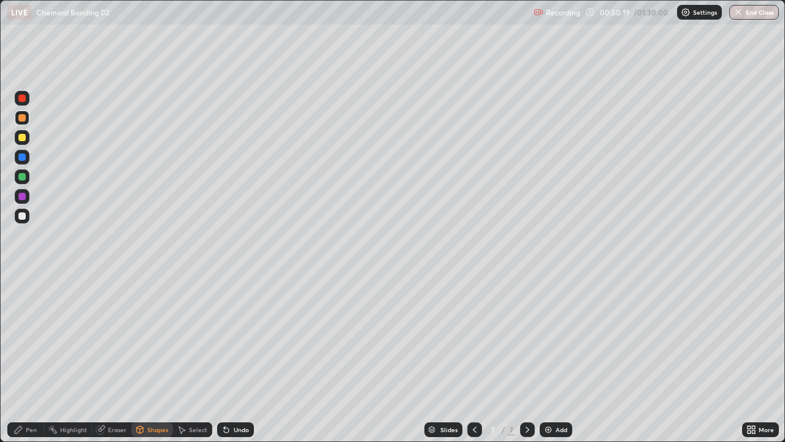
click at [110, 396] on div "Eraser" at bounding box center [111, 429] width 39 height 15
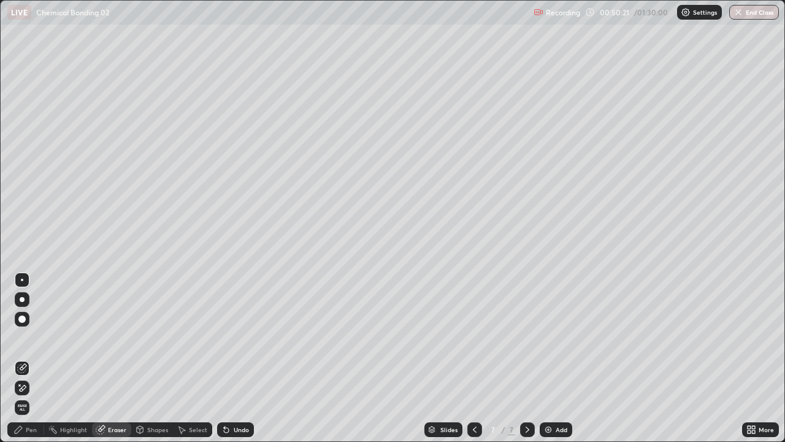
click at [139, 396] on icon at bounding box center [140, 429] width 7 height 2
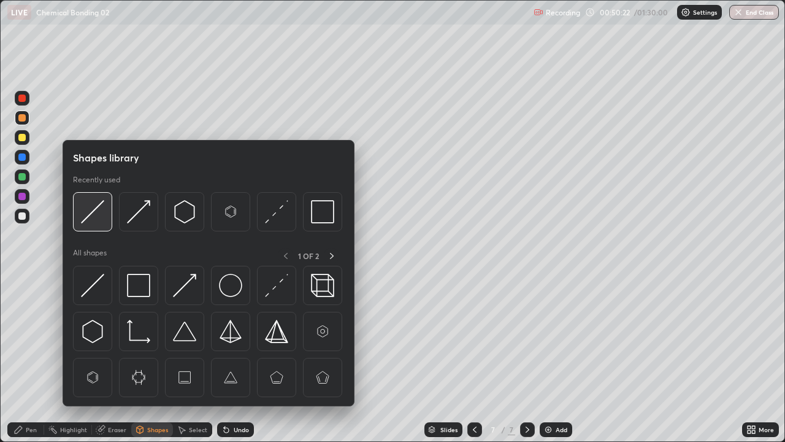
click at [93, 215] on img at bounding box center [92, 211] width 23 height 23
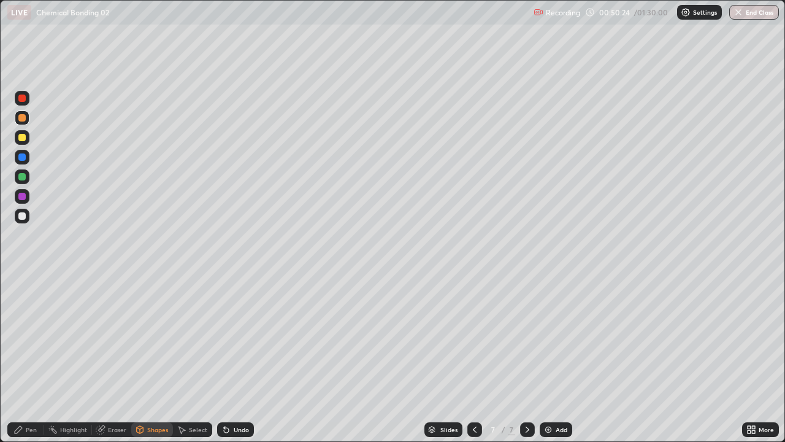
click at [31, 396] on div "Pen" at bounding box center [25, 429] width 37 height 15
click at [139, 396] on icon at bounding box center [140, 429] width 7 height 2
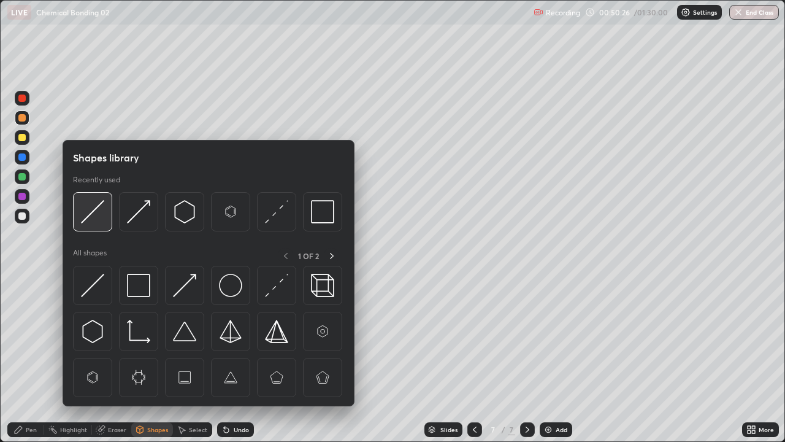
click at [96, 214] on img at bounding box center [92, 211] width 23 height 23
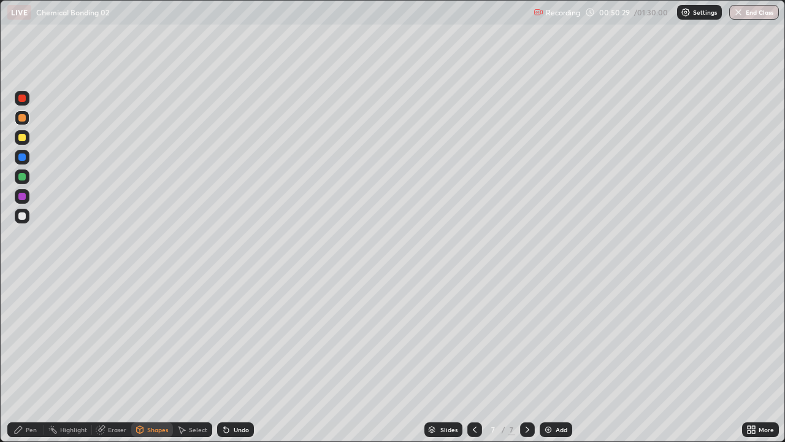
click at [31, 396] on div "Pen" at bounding box center [31, 429] width 11 height 6
click at [24, 217] on div at bounding box center [21, 215] width 7 height 7
click at [23, 123] on div at bounding box center [22, 117] width 15 height 15
click at [18, 214] on div at bounding box center [21, 215] width 7 height 7
click at [18, 182] on div at bounding box center [22, 176] width 15 height 15
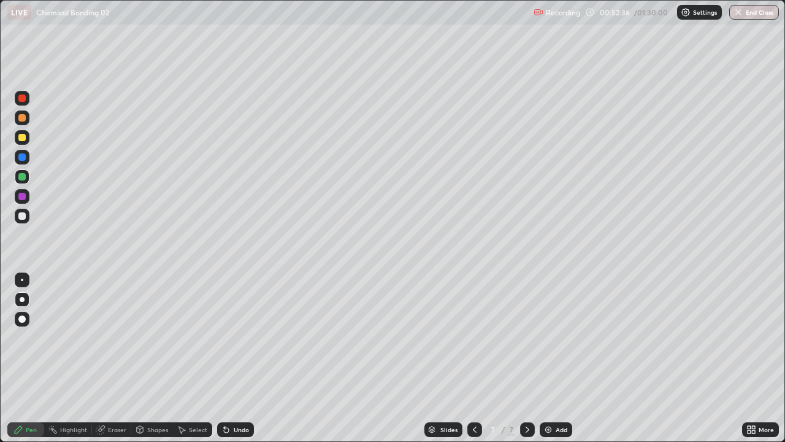
click at [19, 221] on div at bounding box center [22, 216] width 15 height 15
click at [546, 396] on img at bounding box center [549, 430] width 10 height 10
click at [23, 121] on div at bounding box center [21, 117] width 7 height 7
click at [21, 214] on div at bounding box center [21, 215] width 7 height 7
click at [21, 140] on div at bounding box center [21, 137] width 7 height 7
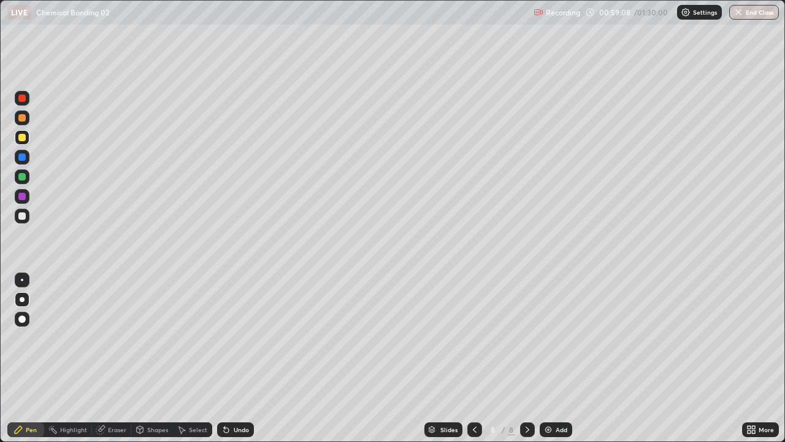
click at [21, 199] on div at bounding box center [21, 196] width 7 height 7
click at [17, 137] on div at bounding box center [22, 137] width 15 height 15
click at [119, 396] on div "Eraser" at bounding box center [117, 429] width 18 height 6
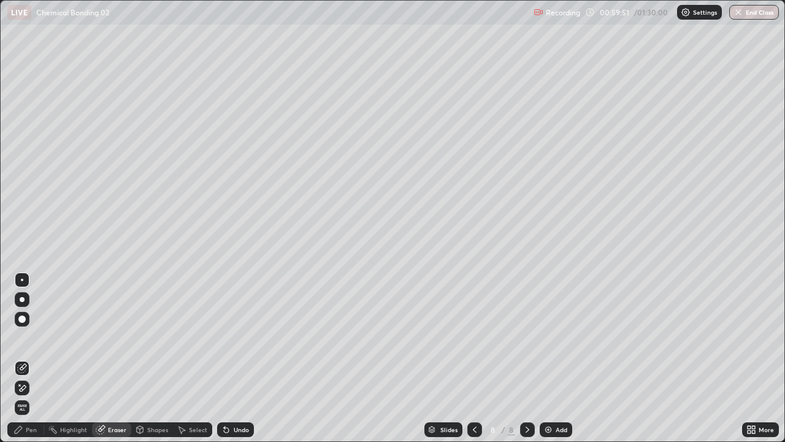
click at [31, 396] on div "Pen" at bounding box center [25, 429] width 37 height 15
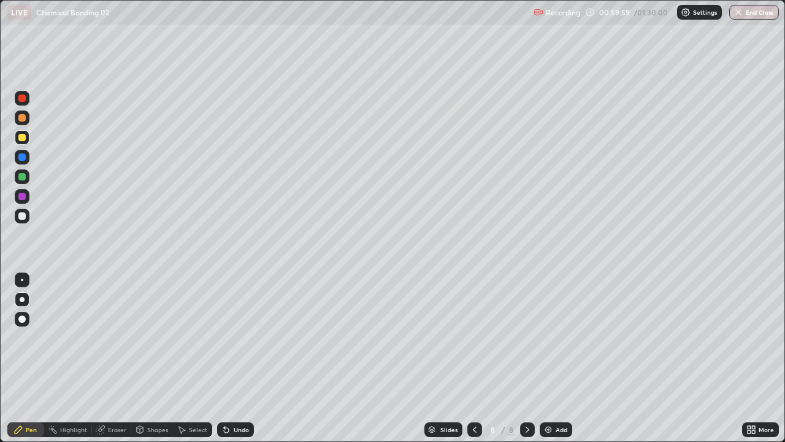
click at [117, 396] on div "Eraser" at bounding box center [117, 429] width 18 height 6
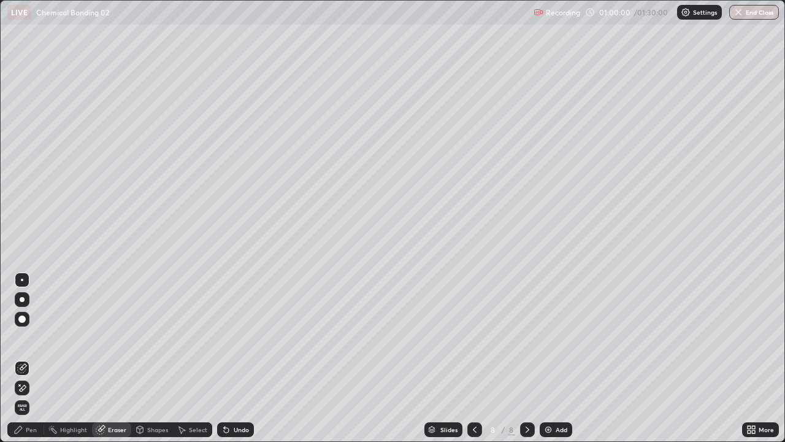
click at [33, 396] on div "Pen" at bounding box center [31, 429] width 11 height 6
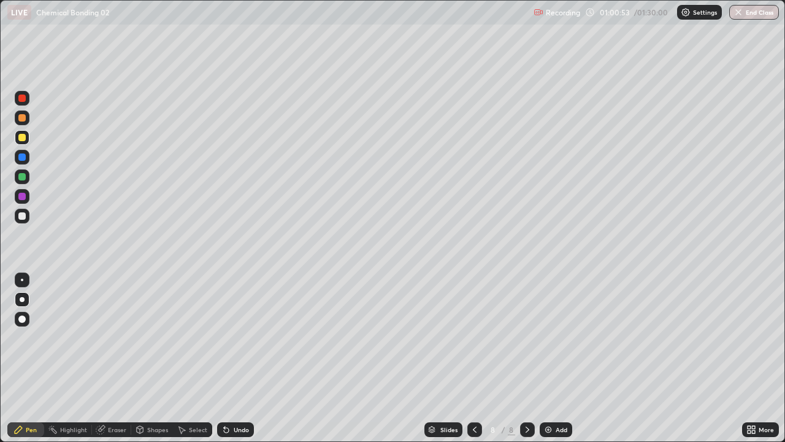
click at [15, 182] on div at bounding box center [22, 176] width 15 height 15
click at [19, 220] on div at bounding box center [22, 216] width 15 height 15
click at [20, 118] on div at bounding box center [21, 117] width 7 height 7
click at [20, 220] on div at bounding box center [22, 216] width 15 height 15
click at [551, 396] on img at bounding box center [549, 430] width 10 height 10
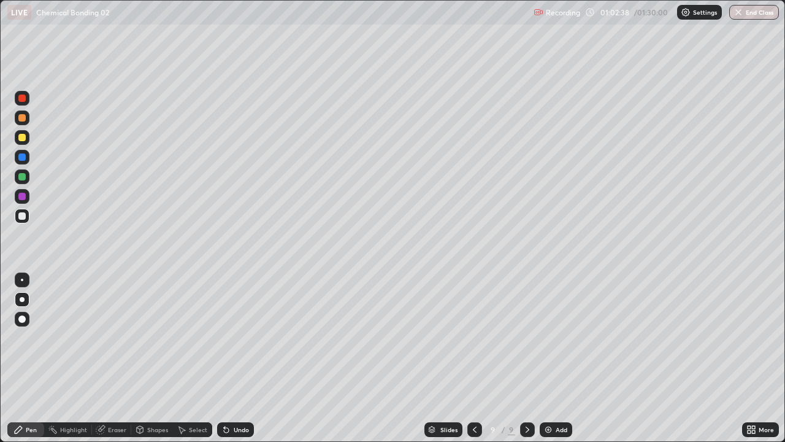
click at [21, 121] on div at bounding box center [21, 117] width 7 height 7
click at [474, 396] on icon at bounding box center [475, 430] width 10 height 10
click at [472, 396] on icon at bounding box center [475, 430] width 10 height 10
click at [527, 396] on icon at bounding box center [528, 429] width 4 height 6
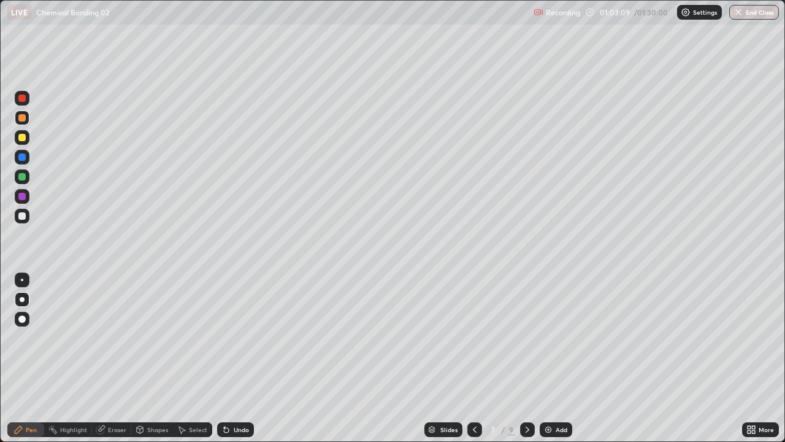
click at [526, 396] on icon at bounding box center [528, 430] width 10 height 10
click at [528, 396] on icon at bounding box center [528, 430] width 10 height 10
click at [25, 222] on div at bounding box center [22, 216] width 15 height 15
click at [23, 140] on div at bounding box center [21, 137] width 7 height 7
click at [474, 396] on icon at bounding box center [475, 430] width 10 height 10
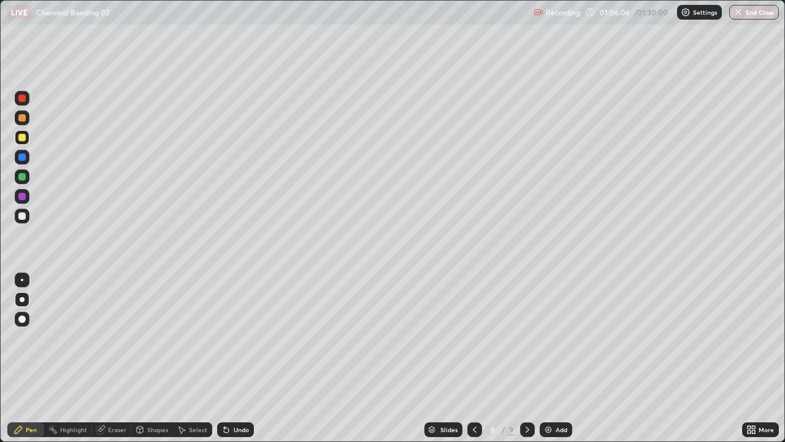
click at [472, 396] on div at bounding box center [475, 429] width 15 height 15
click at [474, 396] on icon at bounding box center [475, 430] width 10 height 10
click at [475, 396] on div at bounding box center [475, 429] width 15 height 15
click at [472, 396] on icon at bounding box center [475, 430] width 10 height 10
click at [476, 396] on icon at bounding box center [475, 430] width 10 height 10
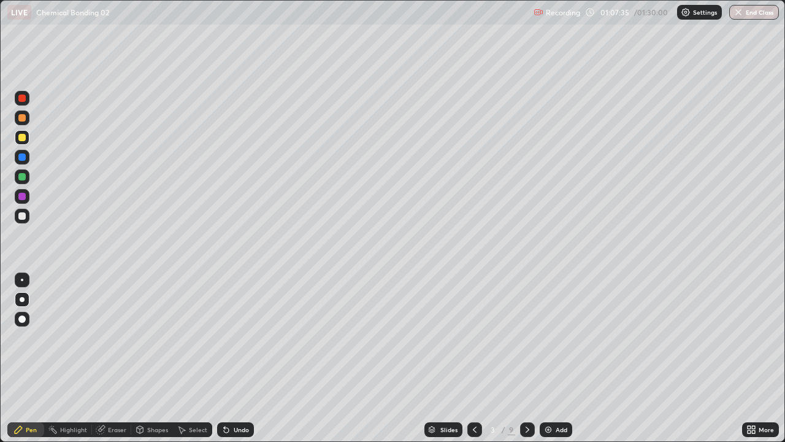
click at [526, 396] on icon at bounding box center [528, 429] width 4 height 6
click at [526, 396] on icon at bounding box center [528, 430] width 10 height 10
click at [531, 396] on div at bounding box center [527, 429] width 15 height 15
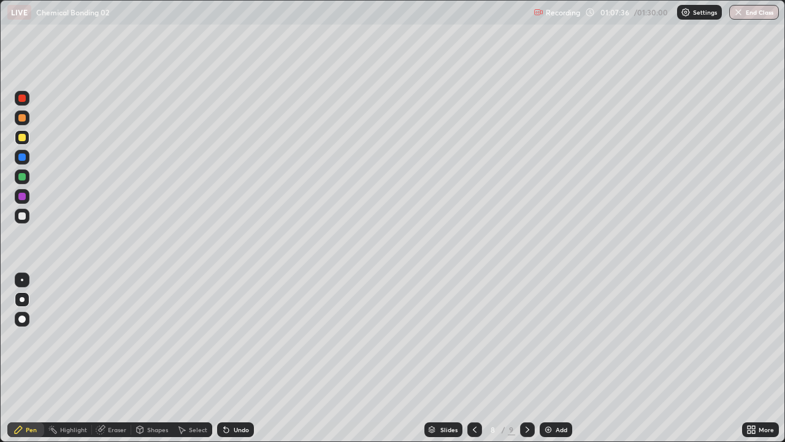
click at [531, 396] on div at bounding box center [527, 429] width 15 height 15
click at [546, 396] on div "Add" at bounding box center [556, 429] width 33 height 15
click at [21, 118] on div at bounding box center [21, 117] width 7 height 7
click at [21, 215] on div at bounding box center [21, 215] width 7 height 7
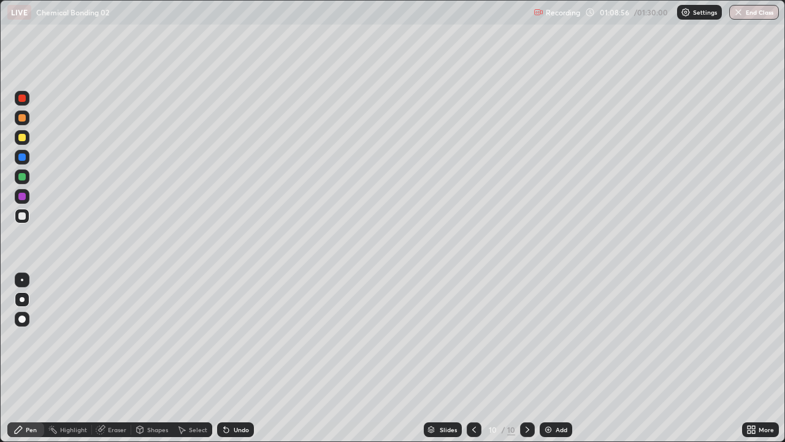
click at [21, 140] on div at bounding box center [21, 137] width 7 height 7
click at [15, 210] on div at bounding box center [22, 216] width 15 height 20
click at [21, 152] on div at bounding box center [22, 157] width 15 height 15
click at [468, 396] on div at bounding box center [474, 429] width 15 height 15
click at [473, 396] on icon at bounding box center [474, 430] width 10 height 10
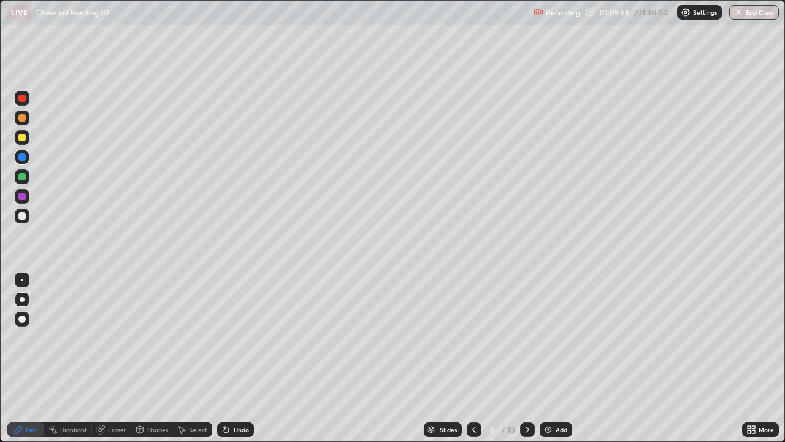
click at [472, 396] on icon at bounding box center [474, 430] width 10 height 10
click at [473, 396] on icon at bounding box center [474, 430] width 10 height 10
click at [525, 396] on icon at bounding box center [528, 430] width 10 height 10
click at [527, 396] on icon at bounding box center [528, 430] width 10 height 10
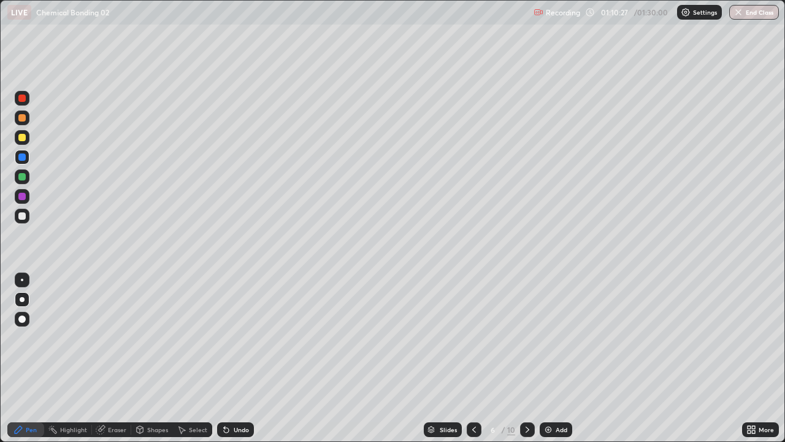
click at [526, 396] on icon at bounding box center [528, 430] width 10 height 10
click at [26, 218] on div at bounding box center [22, 216] width 15 height 15
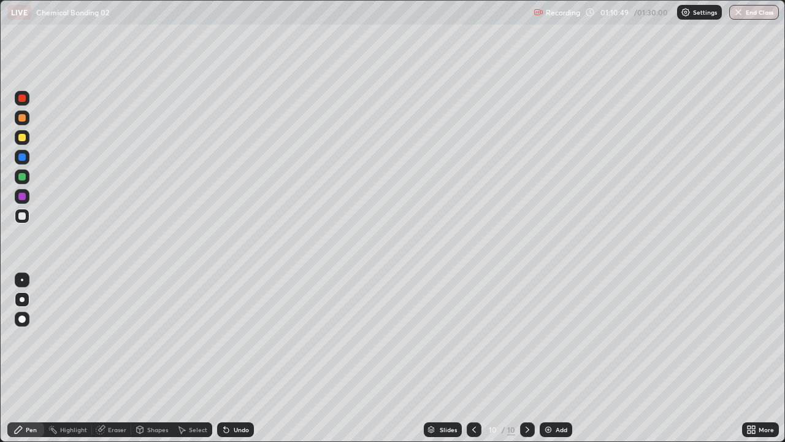
click at [22, 138] on div at bounding box center [21, 137] width 7 height 7
click at [21, 182] on div at bounding box center [22, 176] width 15 height 15
click at [150, 396] on div "Shapes" at bounding box center [157, 429] width 21 height 6
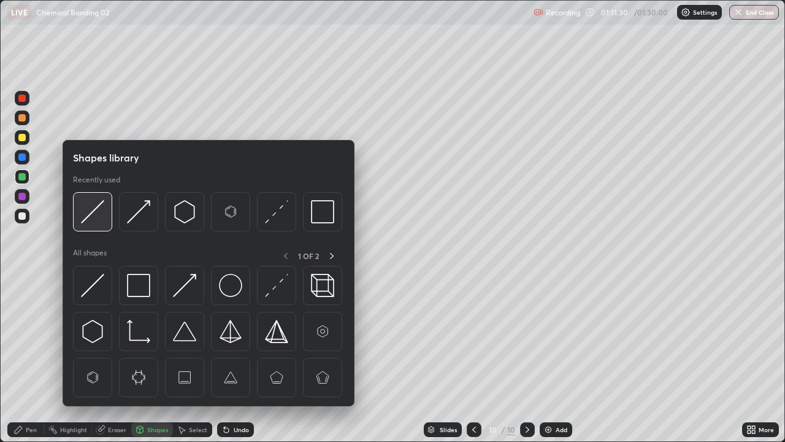
click at [94, 206] on img at bounding box center [92, 211] width 23 height 23
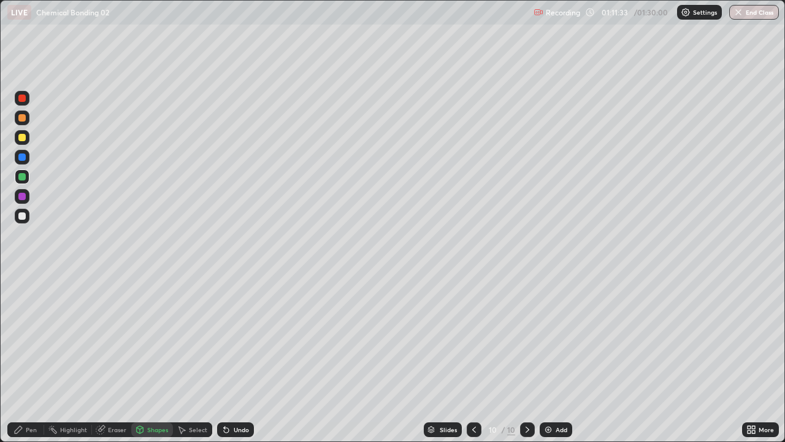
click at [33, 396] on div "Pen" at bounding box center [31, 429] width 11 height 6
click at [21, 218] on div at bounding box center [21, 215] width 7 height 7
click at [473, 396] on icon at bounding box center [474, 430] width 10 height 10
click at [468, 396] on div at bounding box center [474, 429] width 15 height 15
click at [472, 396] on icon at bounding box center [474, 430] width 10 height 10
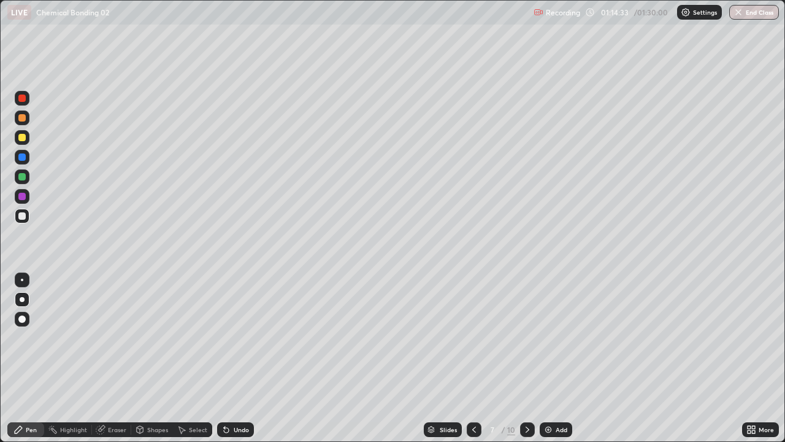
click at [473, 396] on icon at bounding box center [474, 430] width 10 height 10
click at [478, 396] on icon at bounding box center [474, 430] width 10 height 10
click at [526, 396] on icon at bounding box center [528, 430] width 10 height 10
click at [525, 396] on div at bounding box center [527, 429] width 15 height 15
click at [526, 396] on icon at bounding box center [528, 430] width 10 height 10
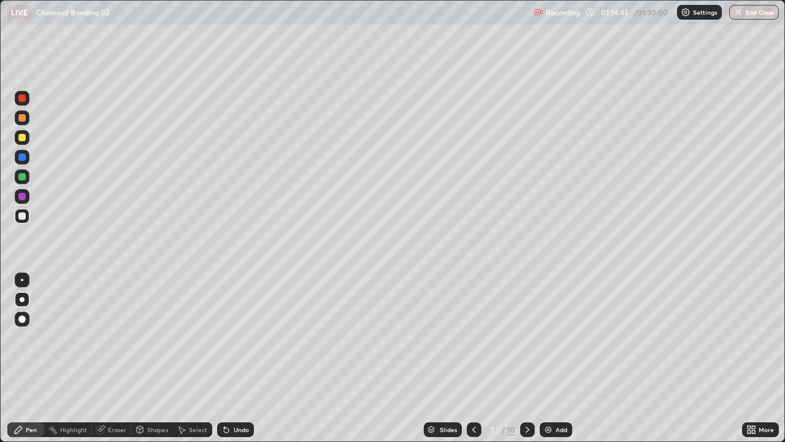
click at [527, 396] on icon at bounding box center [528, 430] width 10 height 10
click at [530, 396] on icon at bounding box center [528, 430] width 10 height 10
click at [119, 396] on div "Eraser" at bounding box center [117, 429] width 18 height 6
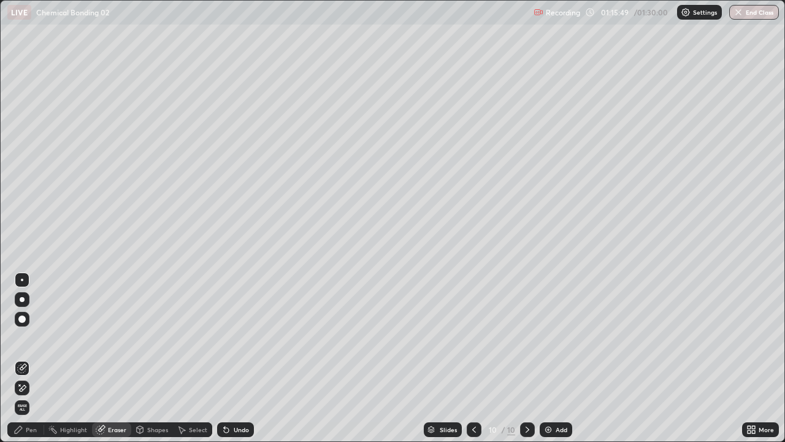
click at [30, 396] on div "Pen" at bounding box center [31, 429] width 11 height 6
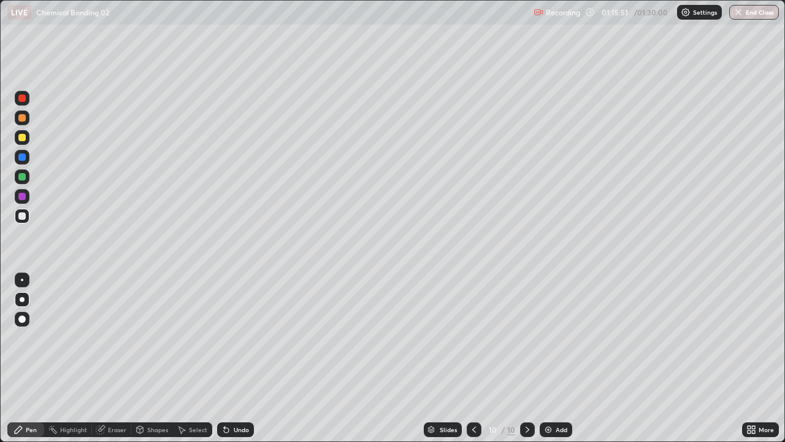
click at [154, 396] on div "Shapes" at bounding box center [157, 429] width 21 height 6
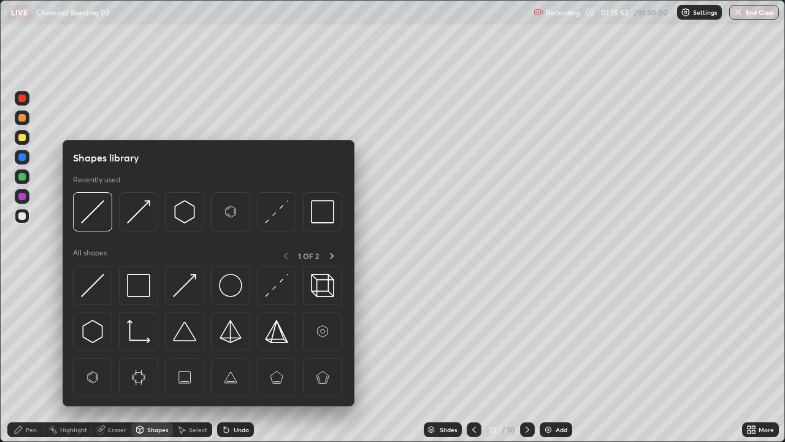
click at [92, 212] on img at bounding box center [92, 211] width 23 height 23
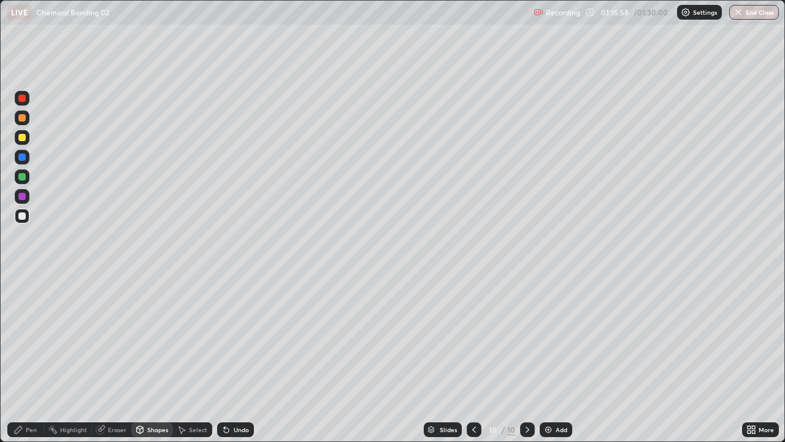
click at [21, 396] on icon at bounding box center [18, 430] width 10 height 10
click at [115, 396] on div "Eraser" at bounding box center [117, 429] width 18 height 6
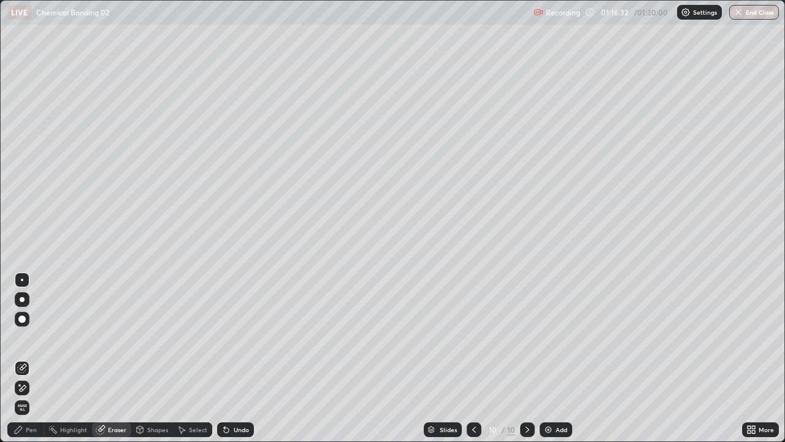
click at [158, 396] on div "Shapes" at bounding box center [157, 429] width 21 height 6
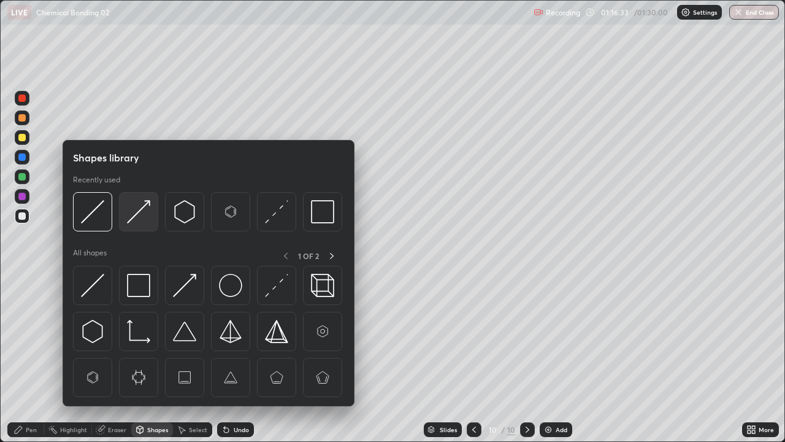
click at [145, 209] on img at bounding box center [138, 211] width 23 height 23
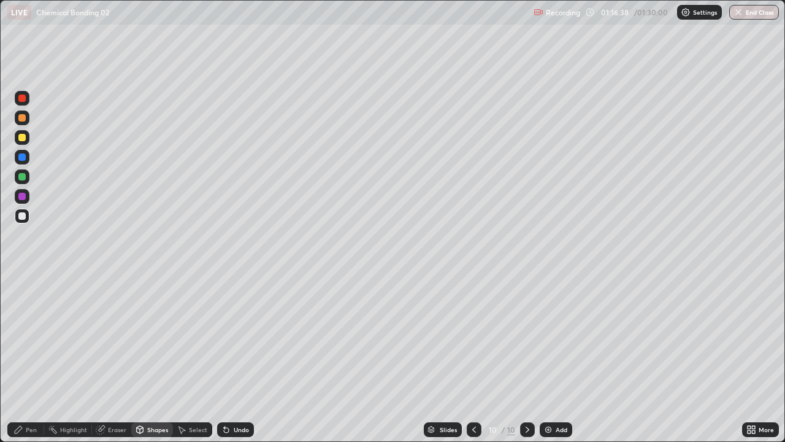
click at [31, 396] on div "Pen" at bounding box center [31, 429] width 11 height 6
click at [22, 120] on div at bounding box center [21, 117] width 7 height 7
click at [20, 222] on div at bounding box center [22, 216] width 15 height 15
click at [13, 142] on div at bounding box center [22, 138] width 20 height 20
click at [21, 183] on div at bounding box center [22, 176] width 15 height 15
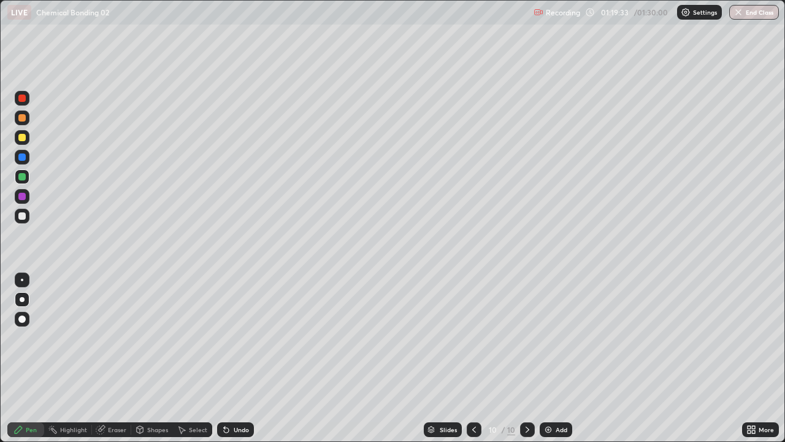
click at [18, 222] on div at bounding box center [22, 216] width 15 height 15
click at [22, 177] on div at bounding box center [21, 176] width 7 height 7
click at [17, 101] on div at bounding box center [22, 98] width 15 height 15
click at [474, 396] on div at bounding box center [474, 429] width 15 height 15
click at [473, 396] on icon at bounding box center [474, 430] width 10 height 10
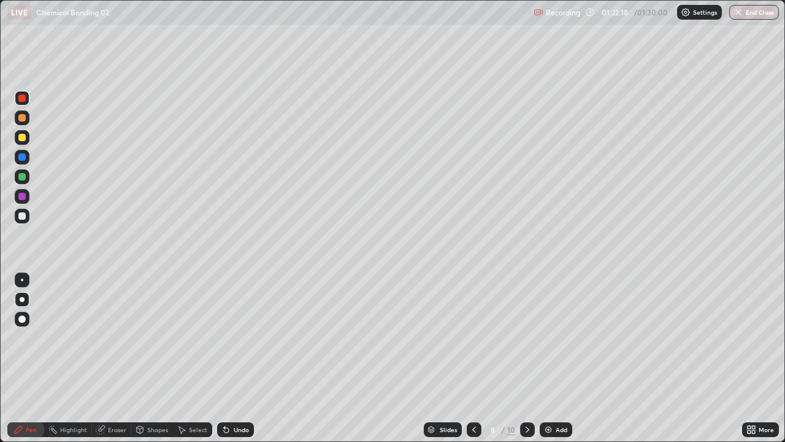
click at [476, 396] on icon at bounding box center [474, 430] width 10 height 10
click at [20, 155] on div at bounding box center [21, 156] width 7 height 7
click at [525, 396] on div at bounding box center [527, 429] width 15 height 15
click at [16, 100] on div at bounding box center [22, 98] width 15 height 15
click at [473, 396] on icon at bounding box center [474, 430] width 10 height 10
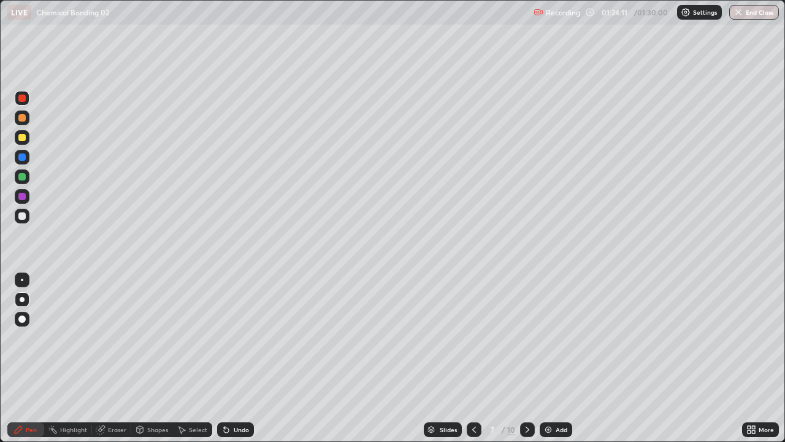
click at [475, 396] on icon at bounding box center [474, 430] width 10 height 10
click at [526, 396] on icon at bounding box center [528, 430] width 10 height 10
click at [528, 396] on icon at bounding box center [528, 429] width 4 height 6
click at [526, 396] on icon at bounding box center [528, 430] width 10 height 10
click at [532, 396] on div at bounding box center [527, 429] width 15 height 15
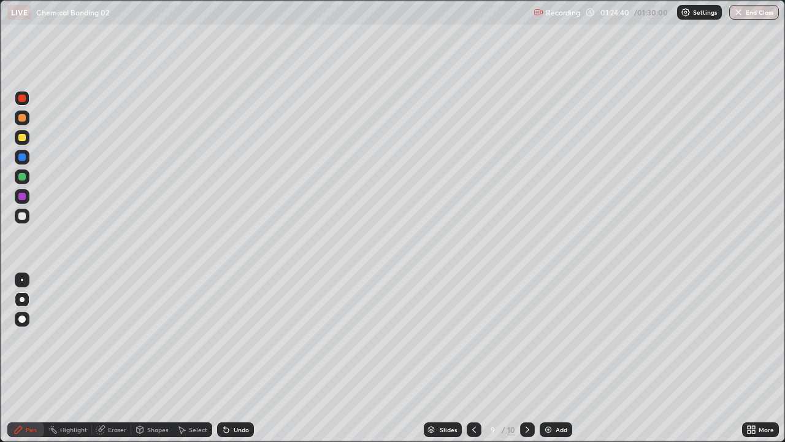
click at [531, 396] on icon at bounding box center [528, 430] width 10 height 10
click at [473, 396] on icon at bounding box center [474, 430] width 10 height 10
click at [752, 14] on button "End Class" at bounding box center [755, 12] width 48 height 15
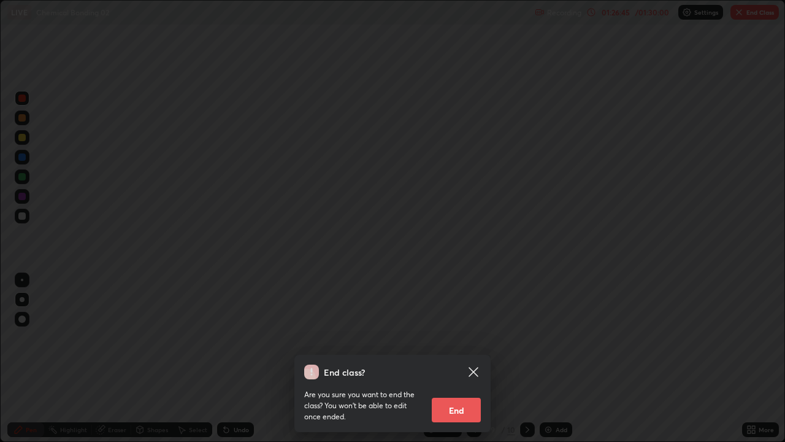
click at [466, 396] on button "End" at bounding box center [456, 410] width 49 height 25
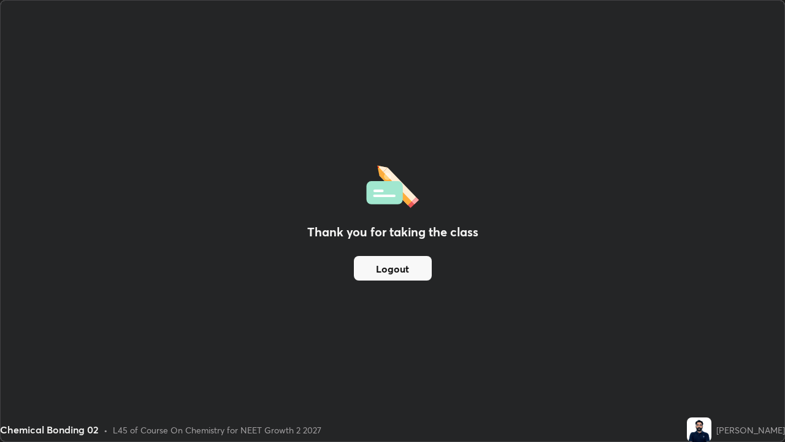
click at [401, 271] on button "Logout" at bounding box center [393, 268] width 78 height 25
click at [405, 261] on button "Logout" at bounding box center [393, 268] width 78 height 25
